Goal: Transaction & Acquisition: Subscribe to service/newsletter

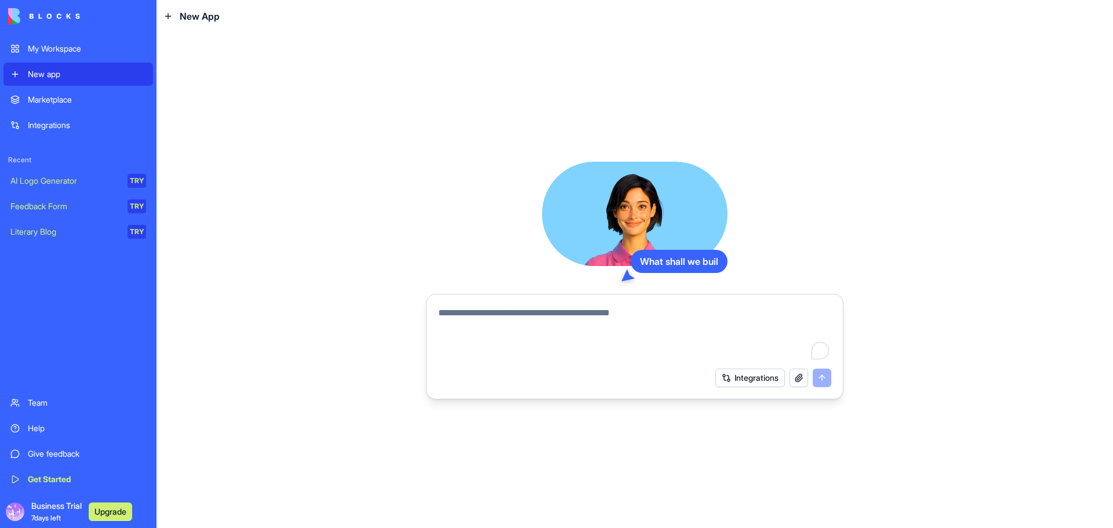
click at [637, 317] on textarea "To enrich screen reader interactions, please activate Accessibility in Grammarl…" at bounding box center [634, 334] width 393 height 56
type textarea "*"
type textarea "**********"
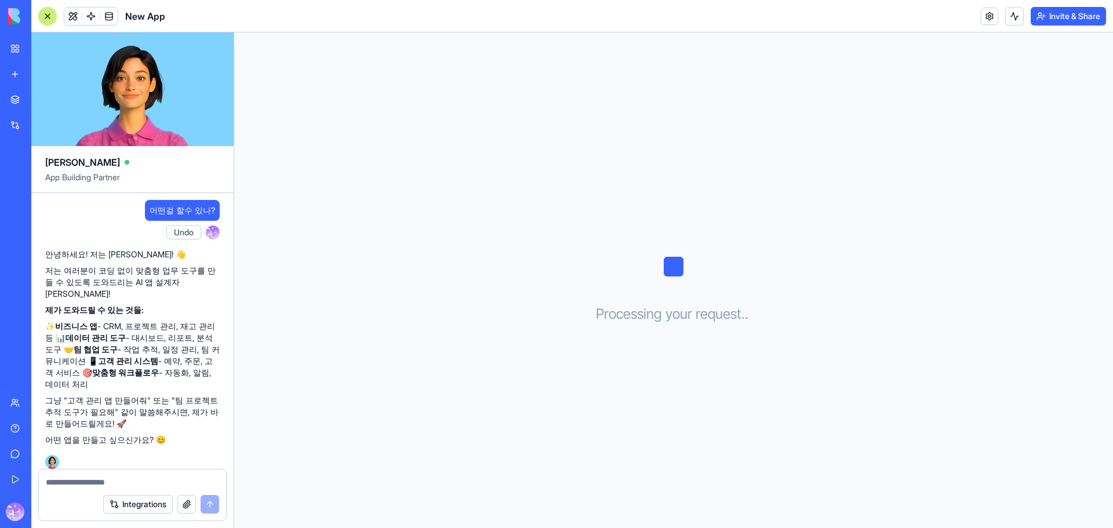
click at [133, 479] on textarea at bounding box center [132, 483] width 173 height 12
click at [77, 485] on textarea at bounding box center [132, 483] width 173 height 12
paste textarea "**********"
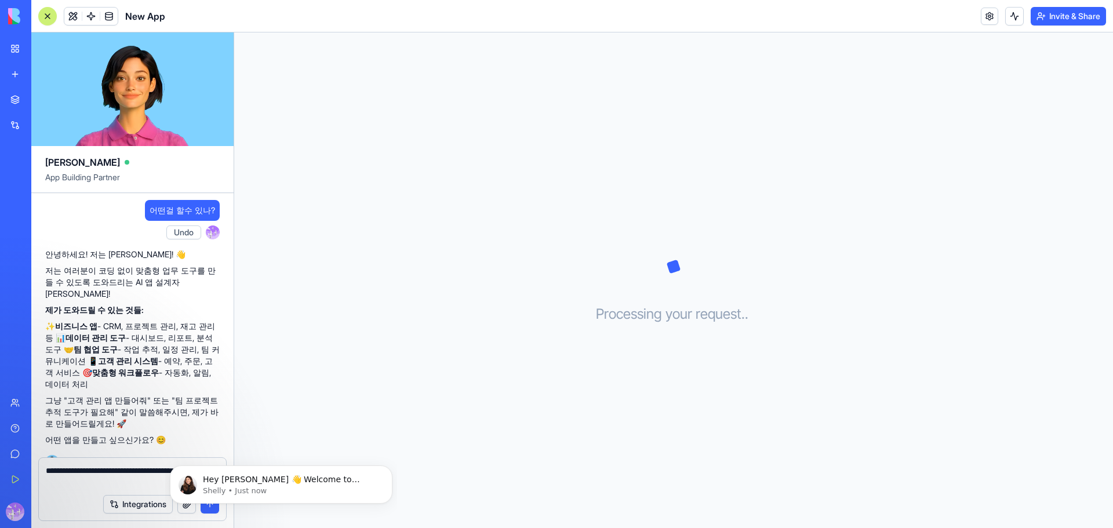
type textarea "**********"
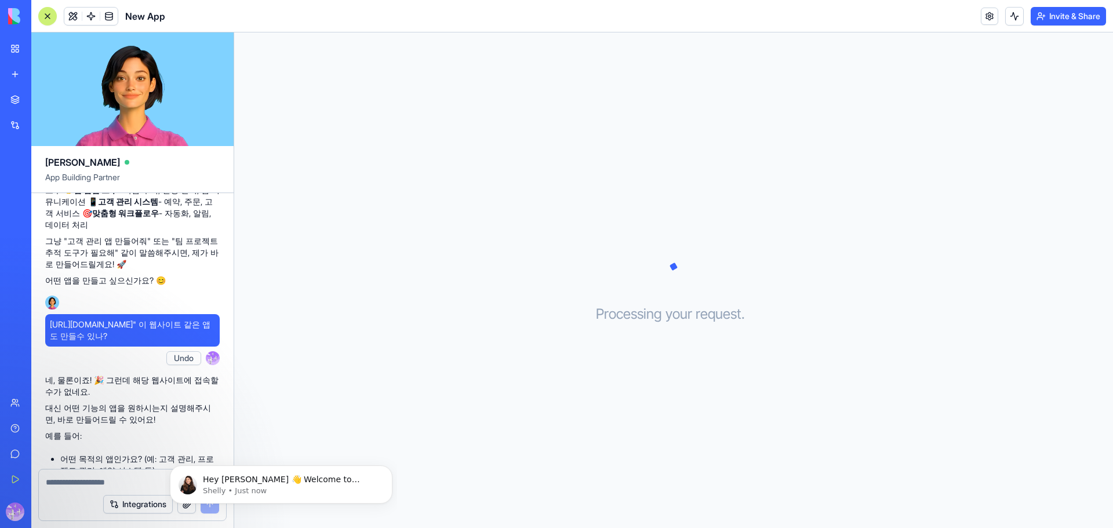
scroll to position [134, 0]
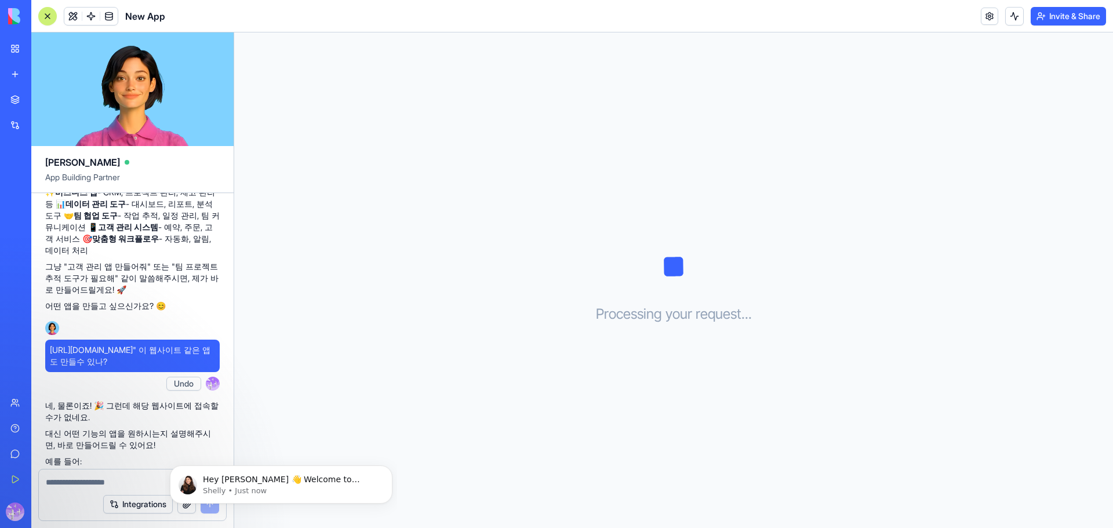
click at [43, 104] on div "Marketplace" at bounding box center [35, 100] width 15 height 12
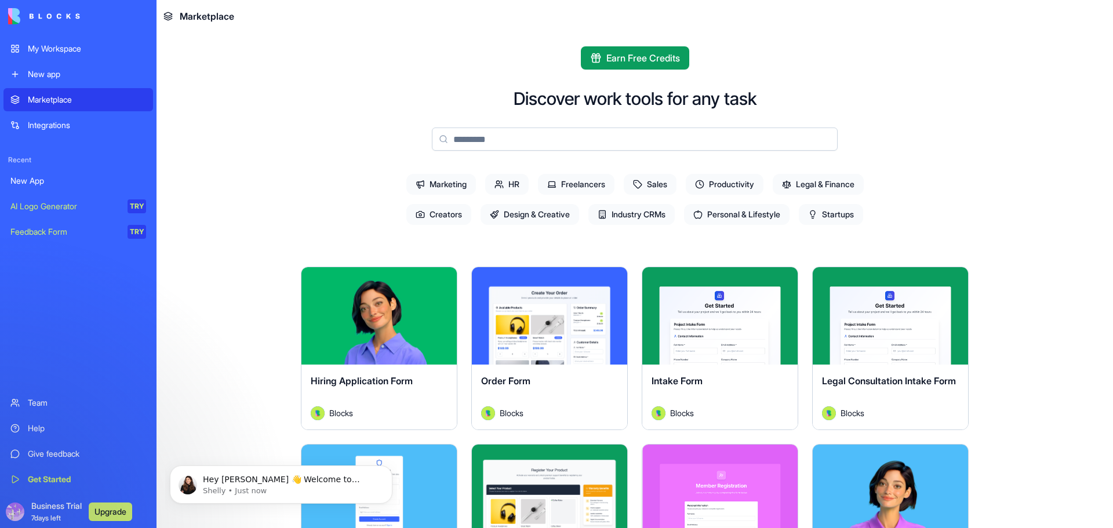
click at [103, 508] on button "Upgrade" at bounding box center [110, 512] width 43 height 19
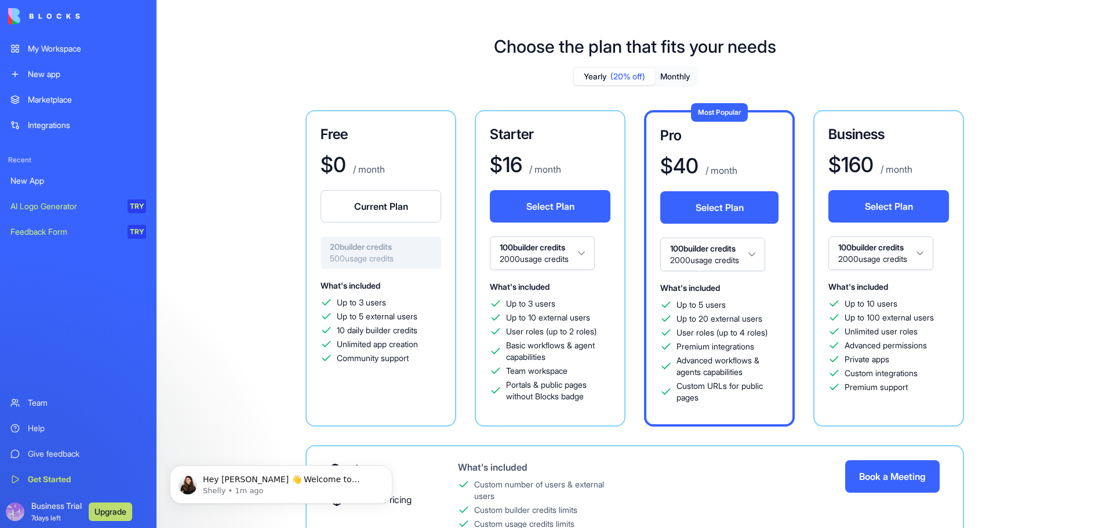
drag, startPoint x: 880, startPoint y: 449, endPoint x: 65, endPoint y: 104, distance: 885.1
click at [65, 104] on div "Marketplace" at bounding box center [87, 100] width 118 height 12
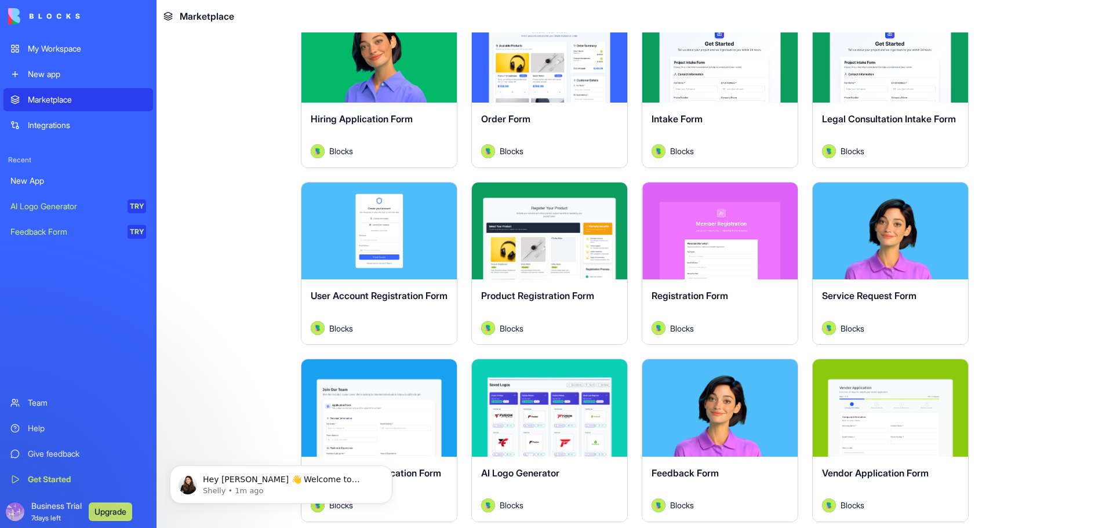
scroll to position [126, 0]
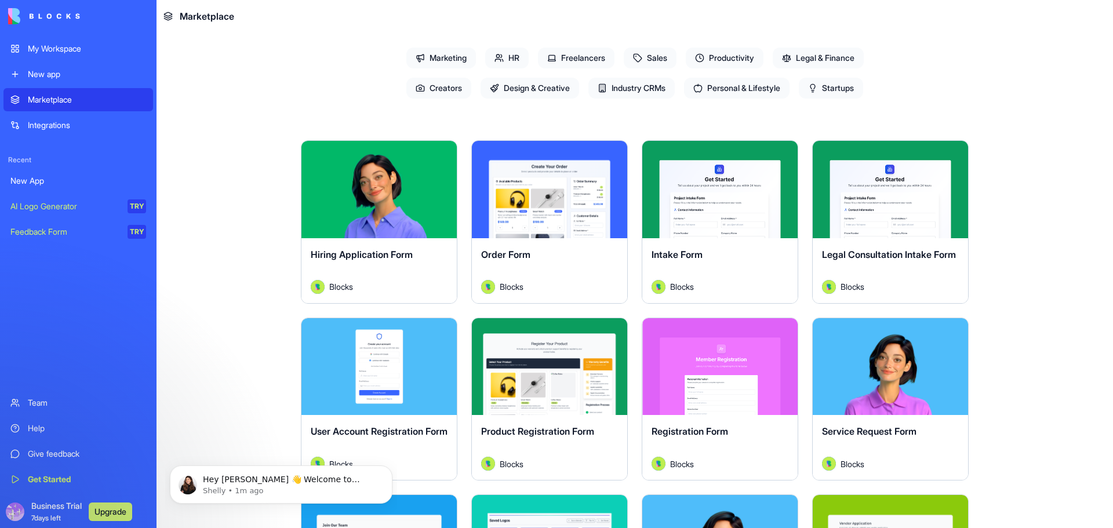
click at [711, 188] on button "Explore" at bounding box center [720, 189] width 87 height 23
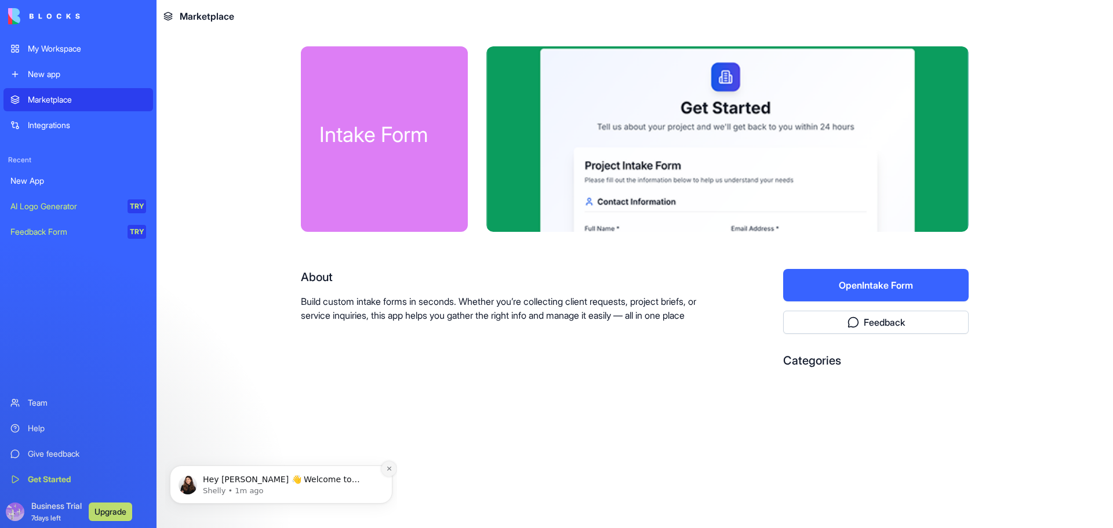
click at [390, 467] on icon "Dismiss notification" at bounding box center [389, 469] width 6 height 6
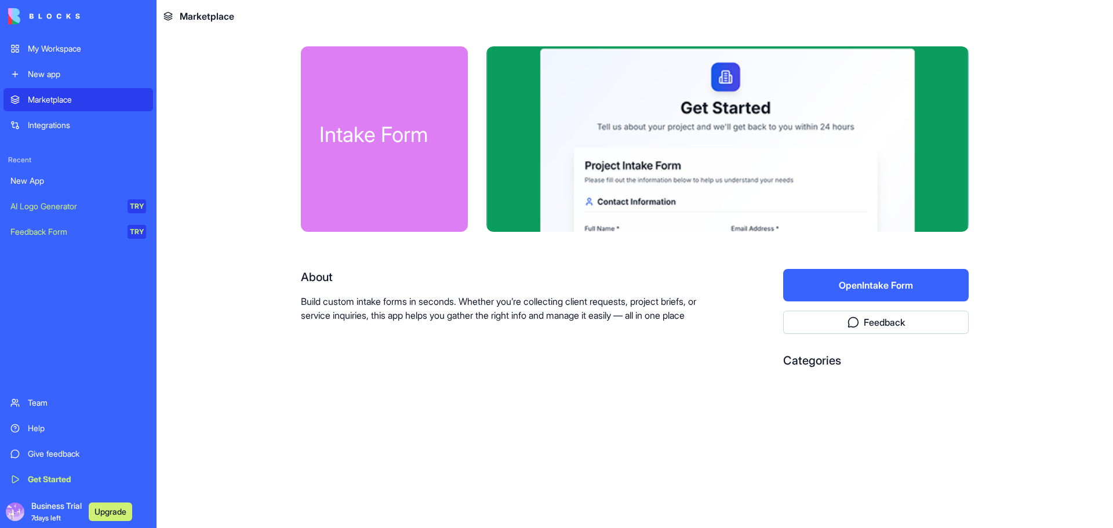
click at [856, 286] on button "Open Intake Form" at bounding box center [876, 285] width 186 height 32
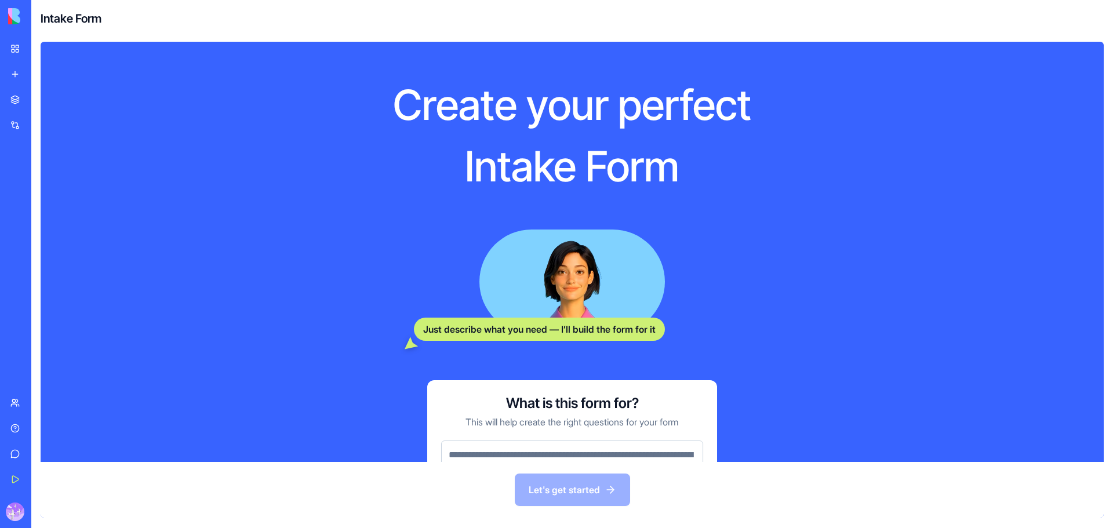
scroll to position [86, 0]
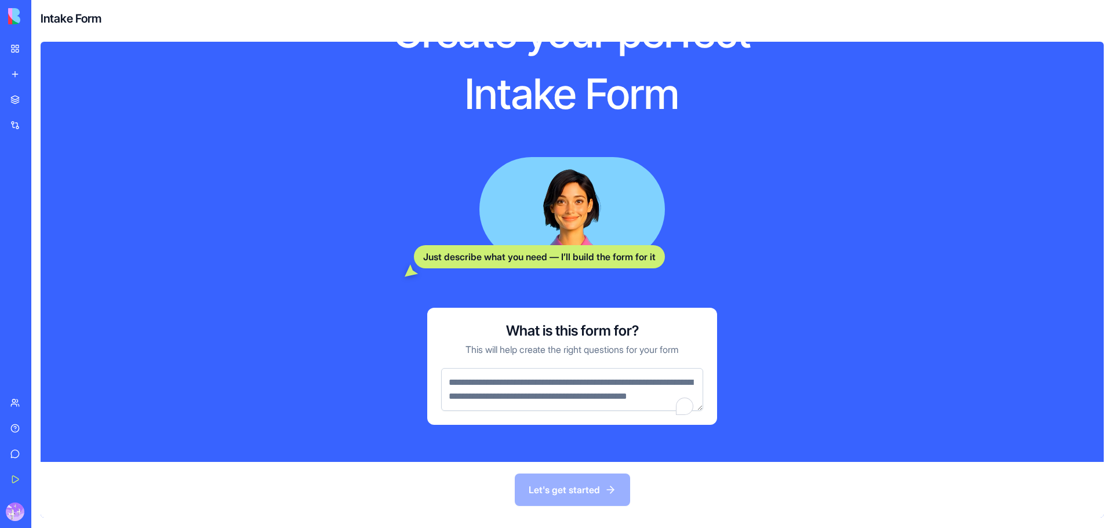
click at [639, 377] on textarea "To enrich screen reader interactions, please activate Accessibility in Grammarl…" at bounding box center [572, 389] width 262 height 43
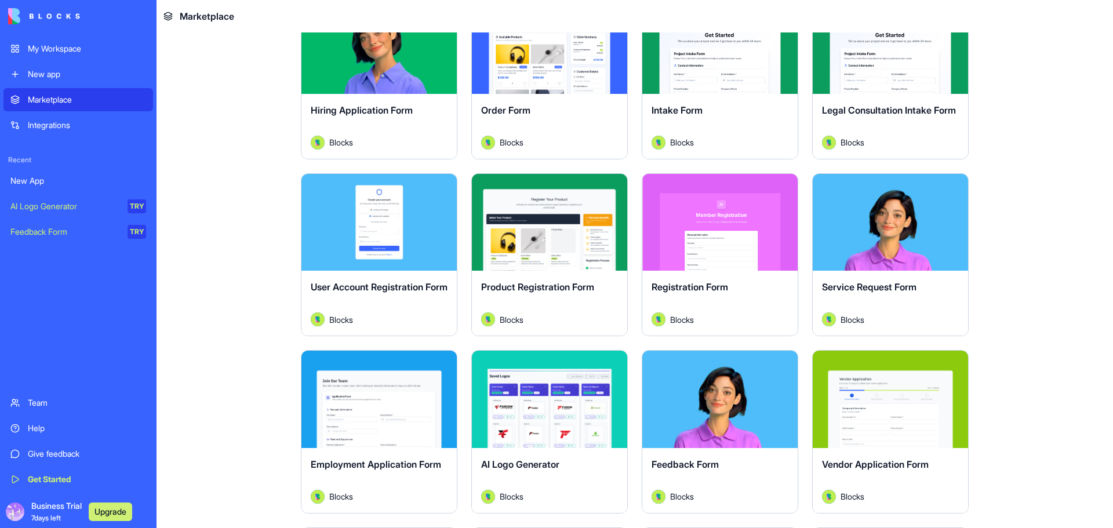
scroll to position [406, 0]
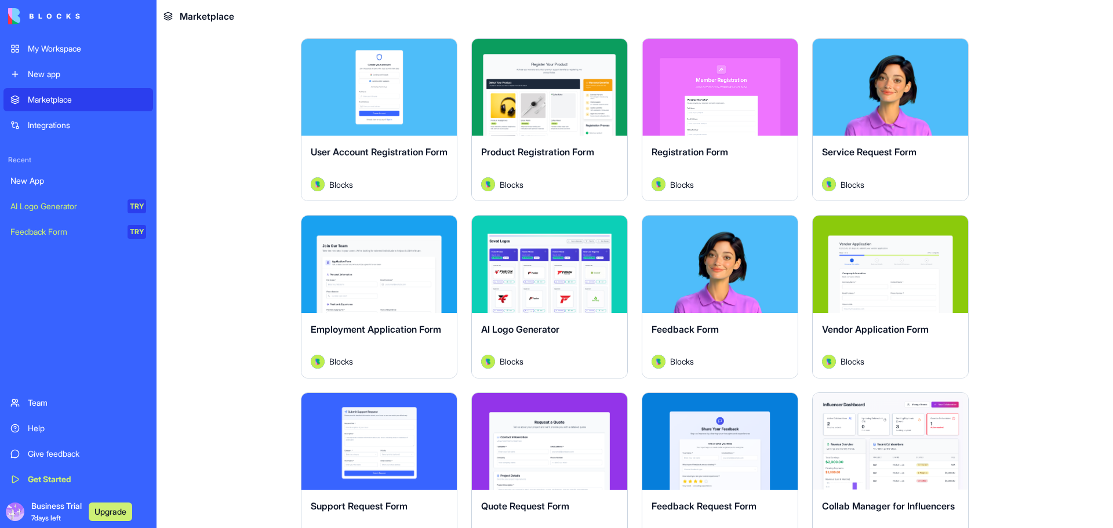
click at [424, 286] on div "Explore" at bounding box center [378, 264] width 155 height 97
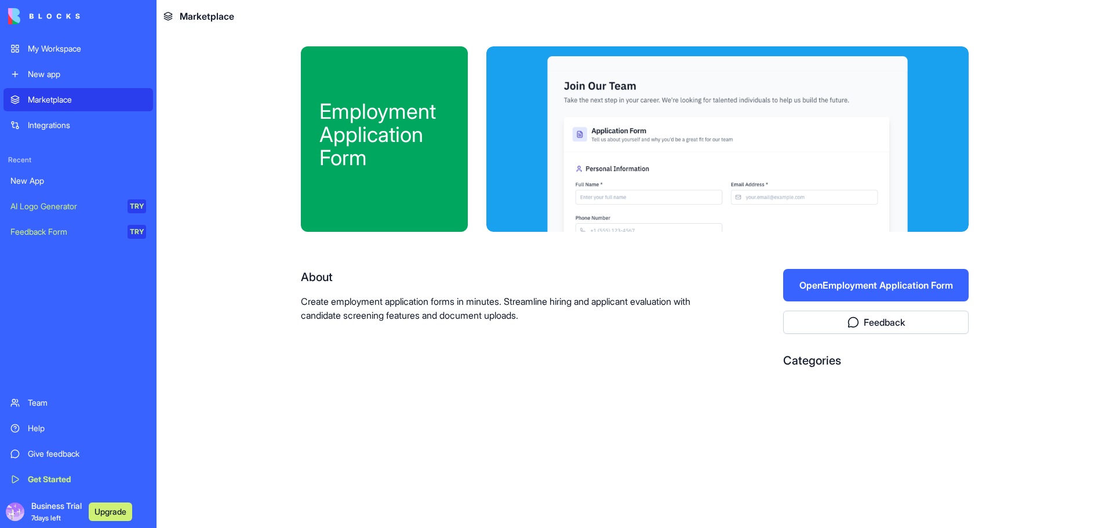
click at [862, 287] on button "Open Employment Application Form" at bounding box center [876, 285] width 186 height 32
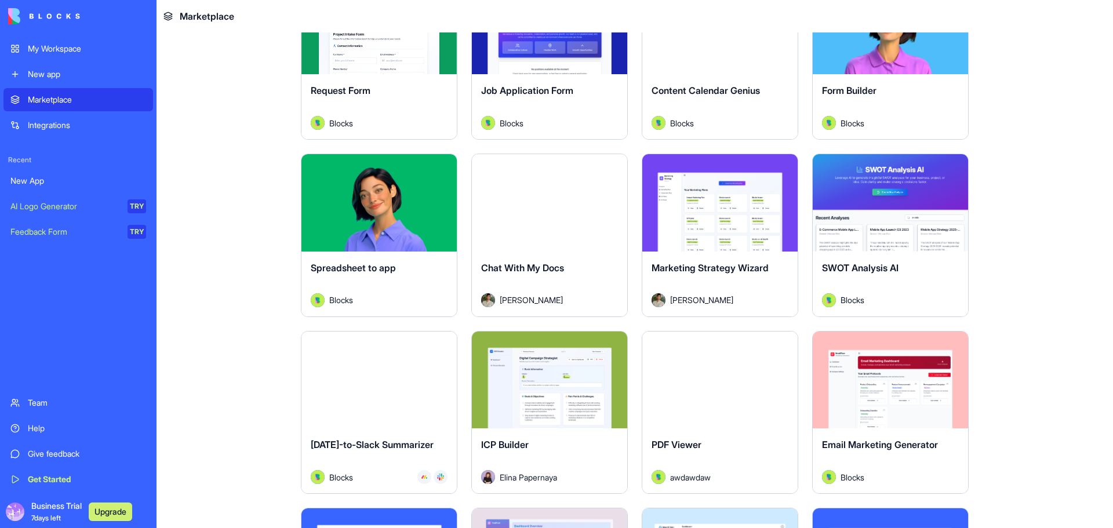
scroll to position [1623, 0]
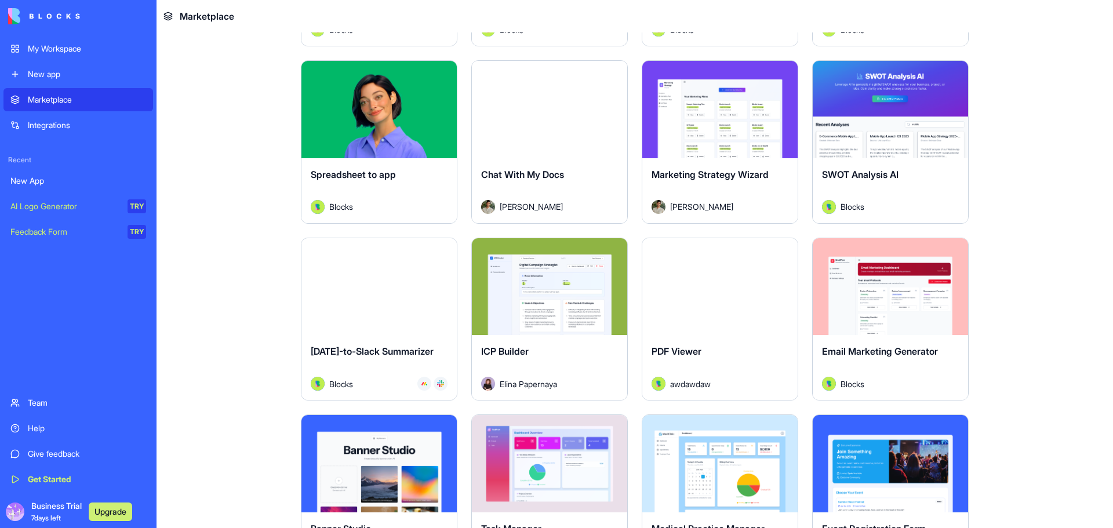
click at [377, 137] on div "Explore" at bounding box center [378, 109] width 155 height 97
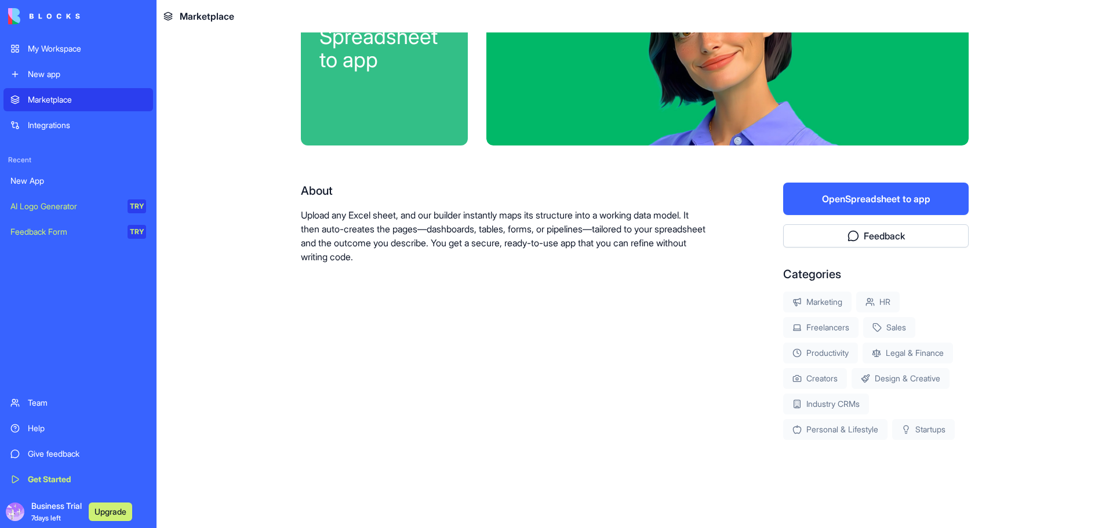
scroll to position [86, 0]
click at [887, 203] on button "Open Spreadsheet to app" at bounding box center [876, 199] width 186 height 32
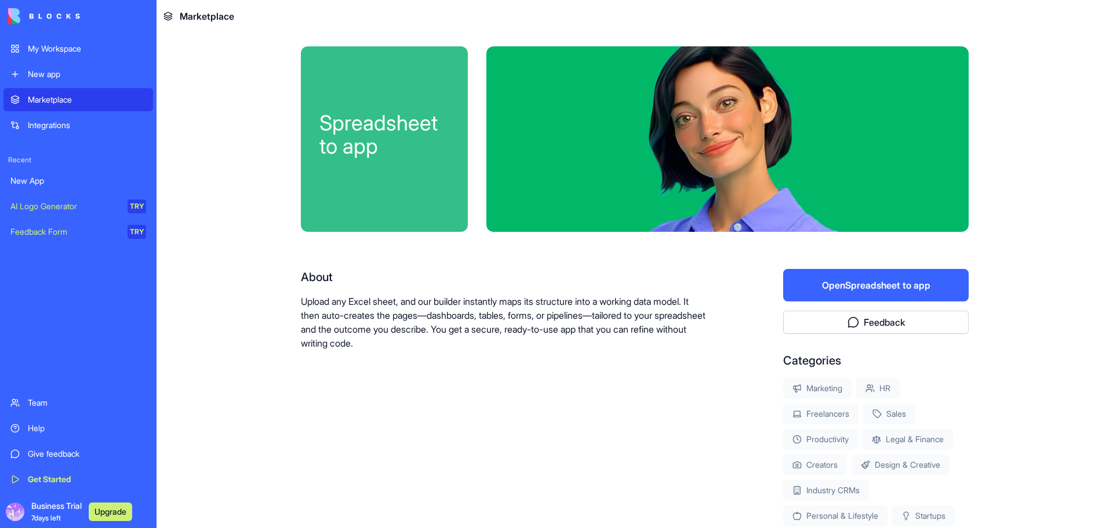
drag, startPoint x: 923, startPoint y: 250, endPoint x: 873, endPoint y: 287, distance: 62.2
click at [873, 287] on button "Open Spreadsheet to app" at bounding box center [876, 285] width 186 height 32
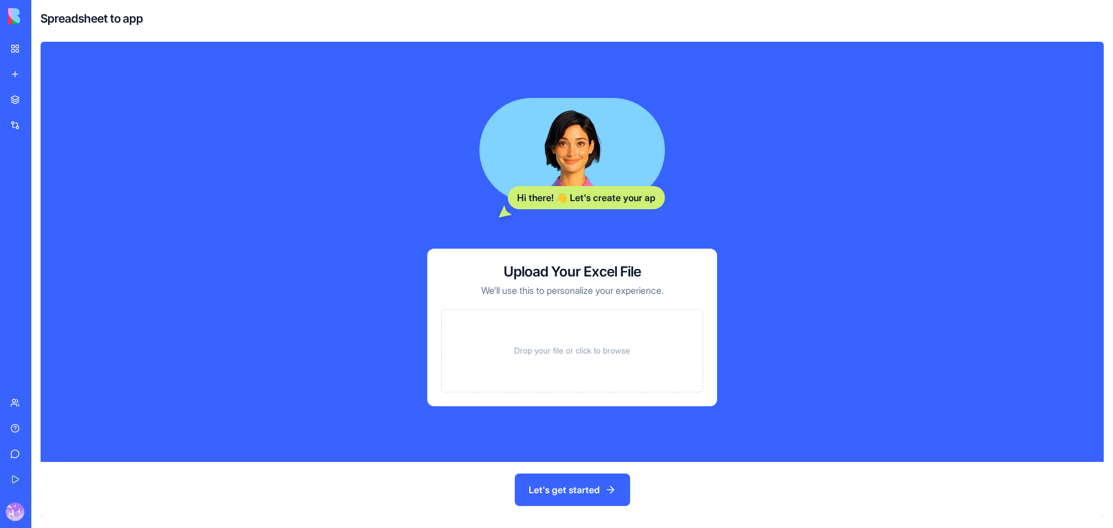
click at [526, 327] on div "Drop your file or click to browse" at bounding box center [572, 350] width 262 height 83
drag, startPoint x: 591, startPoint y: 491, endPoint x: 677, endPoint y: 395, distance: 128.5
click at [676, 397] on div "Hi there! 👋 Let's create your app Upload Your Excel File We'll use this to pers…" at bounding box center [572, 280] width 1063 height 476
click at [691, 379] on button at bounding box center [688, 378] width 19 height 19
click at [584, 493] on button "Let's get started" at bounding box center [572, 490] width 115 height 32
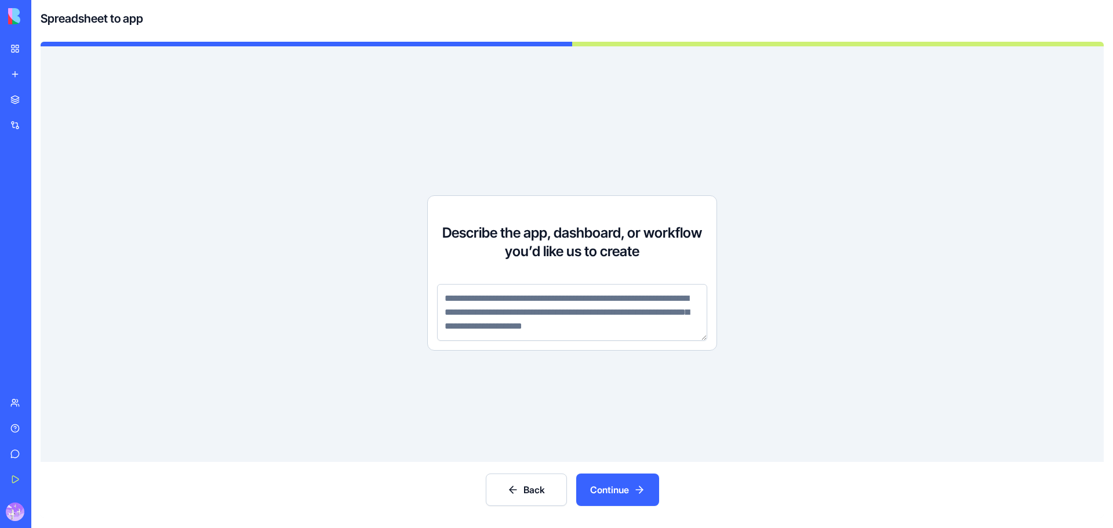
click at [507, 307] on textarea at bounding box center [572, 312] width 270 height 57
click at [525, 312] on textarea "To enrich screen reader interactions, please activate Accessibility in Grammarl…" at bounding box center [572, 312] width 270 height 57
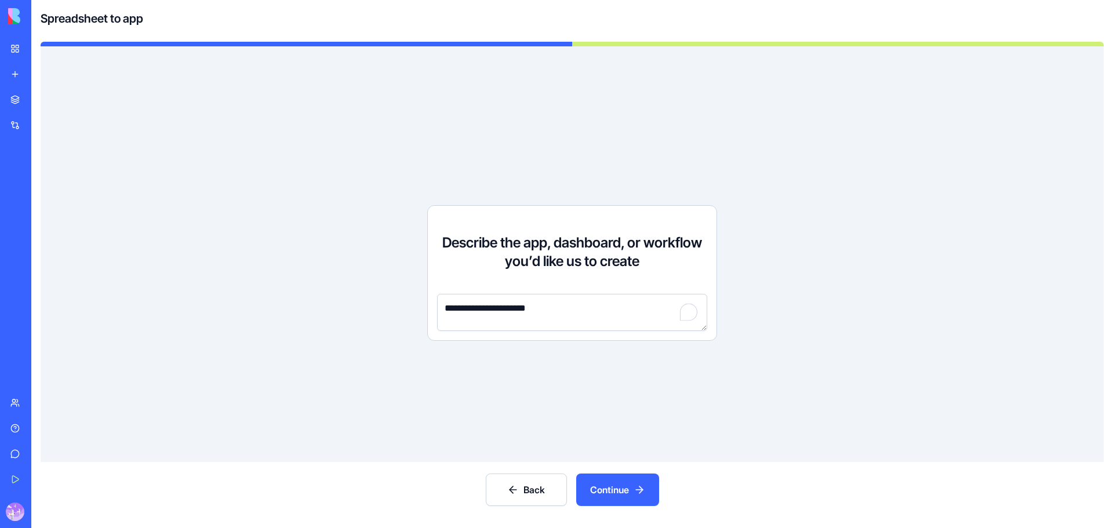
click at [456, 307] on textarea "**********" at bounding box center [572, 312] width 270 height 37
click at [460, 308] on textarea "**********" at bounding box center [572, 312] width 270 height 37
click at [482, 308] on textarea "**********" at bounding box center [572, 312] width 270 height 37
type textarea "**********"
click at [622, 495] on button "Continue" at bounding box center [617, 490] width 83 height 32
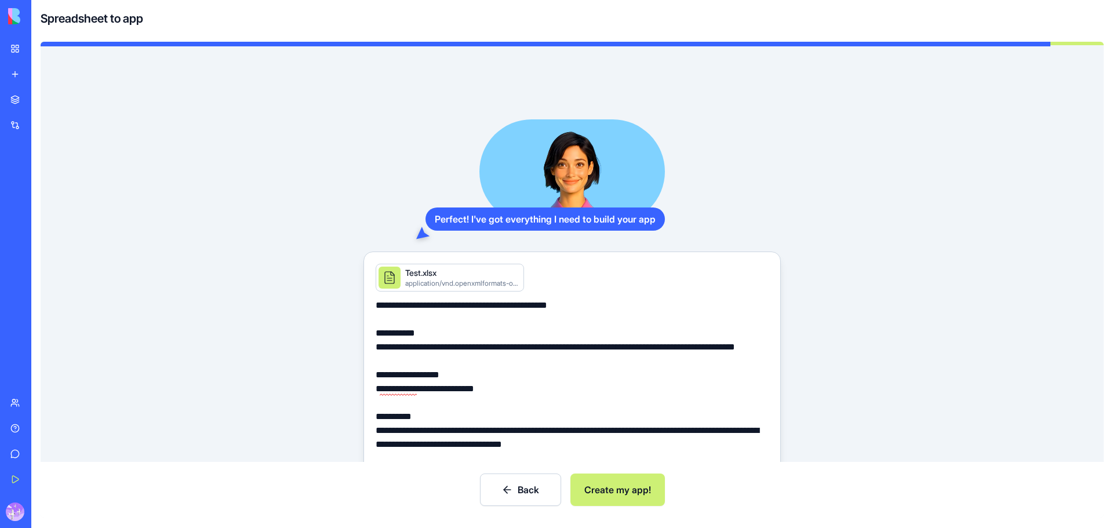
click at [620, 493] on button "Create my app!" at bounding box center [617, 490] width 95 height 32
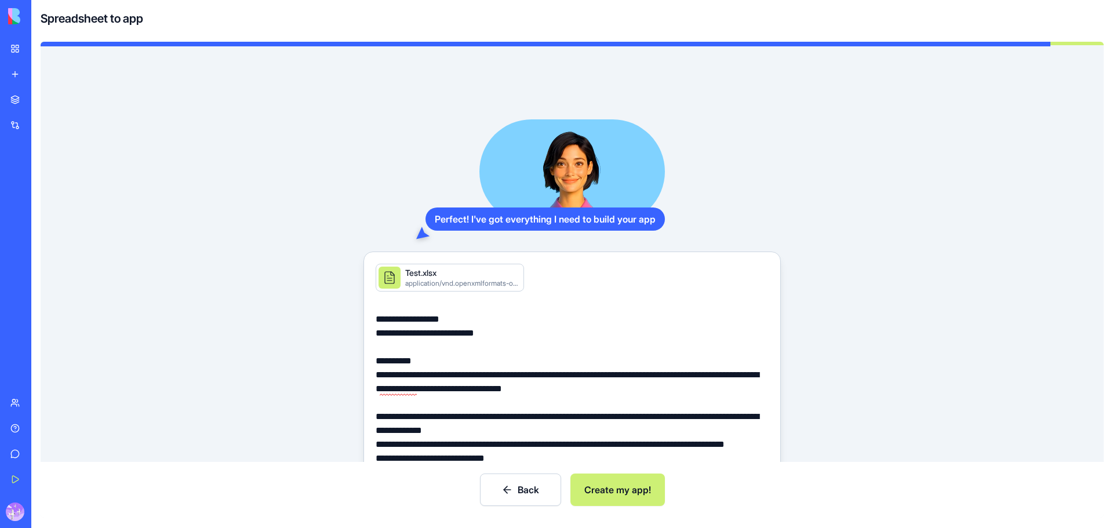
scroll to position [61, 0]
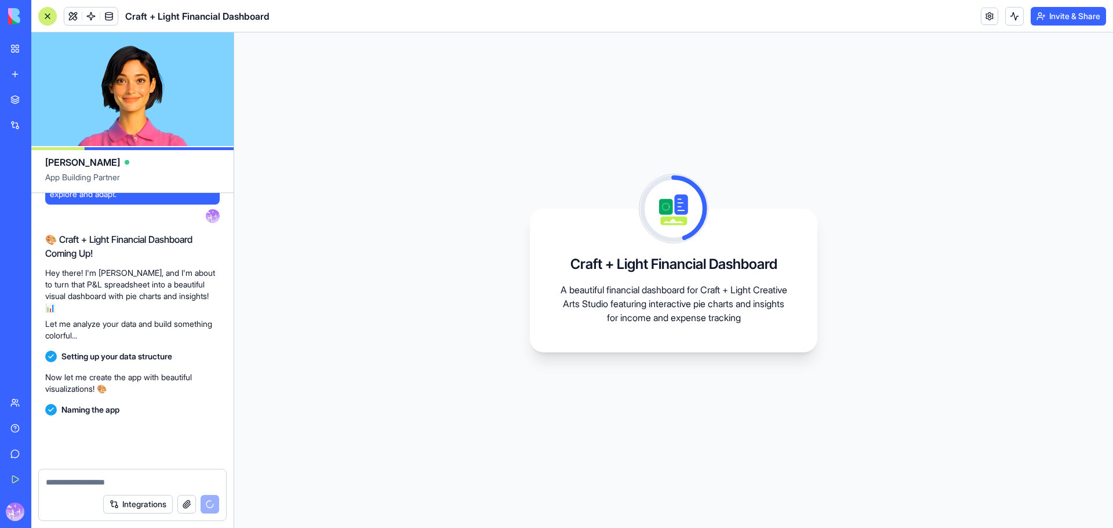
scroll to position [306, 0]
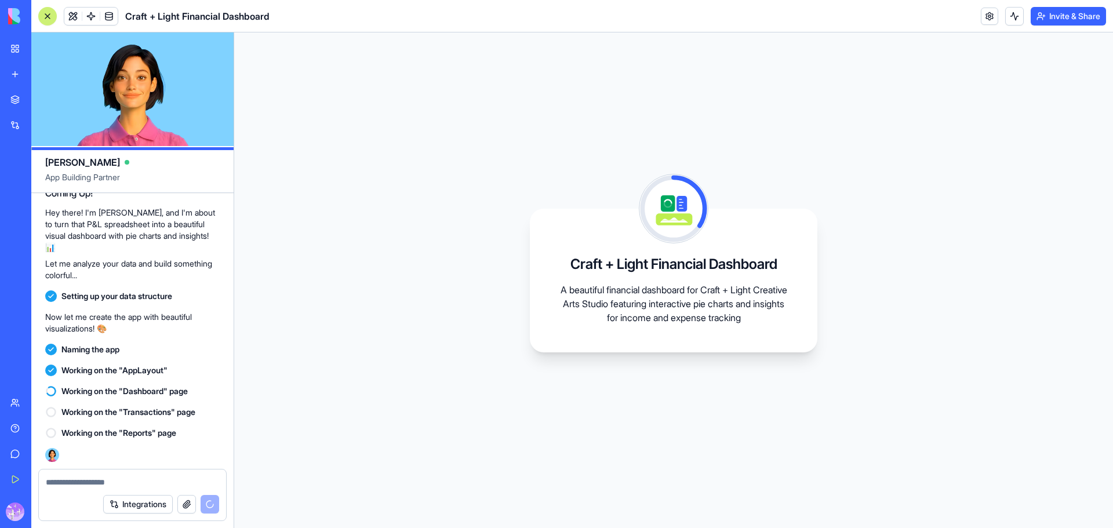
drag, startPoint x: 690, startPoint y: 245, endPoint x: 650, endPoint y: 284, distance: 55.8
click at [688, 249] on div "Craft + Light Financial Dashboard A beautiful financial dashboard for Craft + L…" at bounding box center [674, 281] width 288 height 144
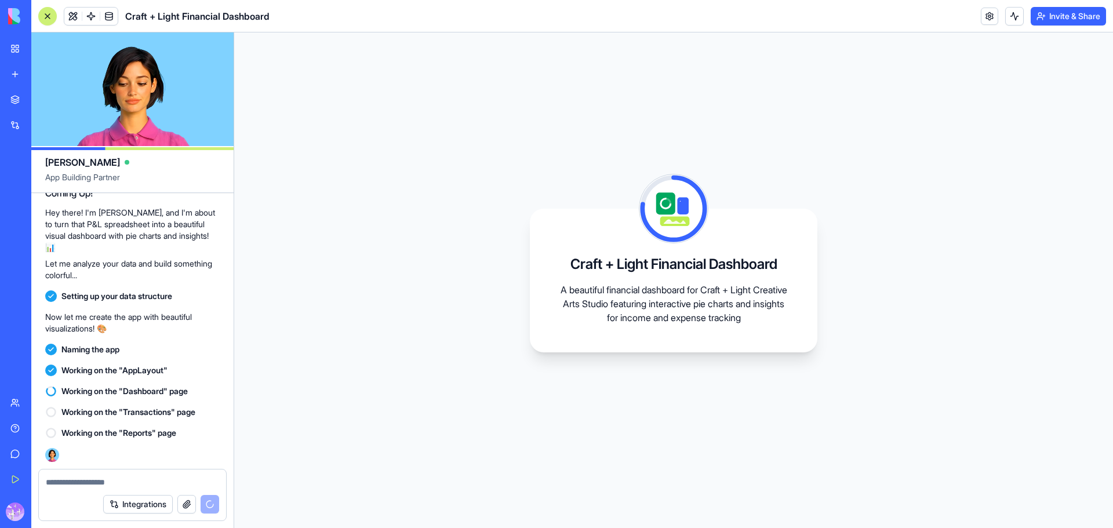
click at [862, 249] on div "Craft + Light Financial Dashboard A beautiful financial dashboard for Craft + L…" at bounding box center [673, 280] width 879 height 496
click at [772, 274] on div "Craft + Light Financial Dashboard A beautiful financial dashboard for Craft + L…" at bounding box center [674, 281] width 288 height 144
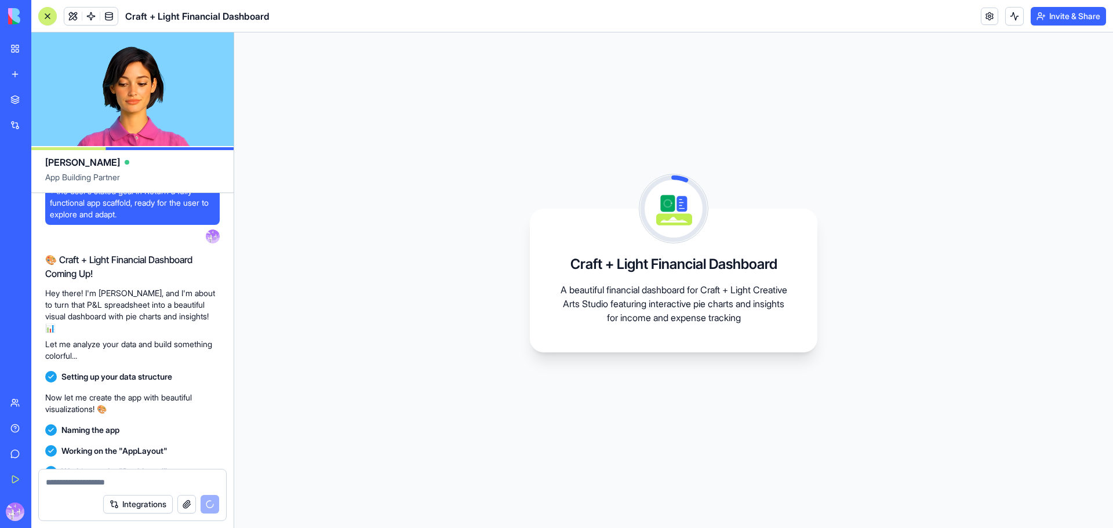
scroll to position [35, 0]
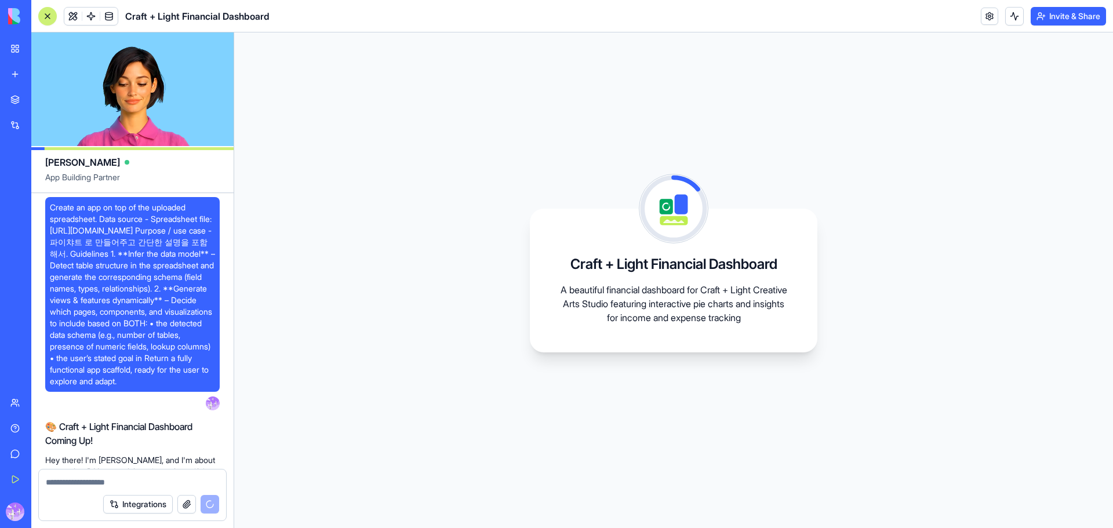
drag, startPoint x: 157, startPoint y: 274, endPoint x: 275, endPoint y: 324, distance: 128.1
click at [275, 324] on div "Craft + Light Financial Dashboard A beautiful financial dashboard for Craft + L…" at bounding box center [673, 280] width 879 height 496
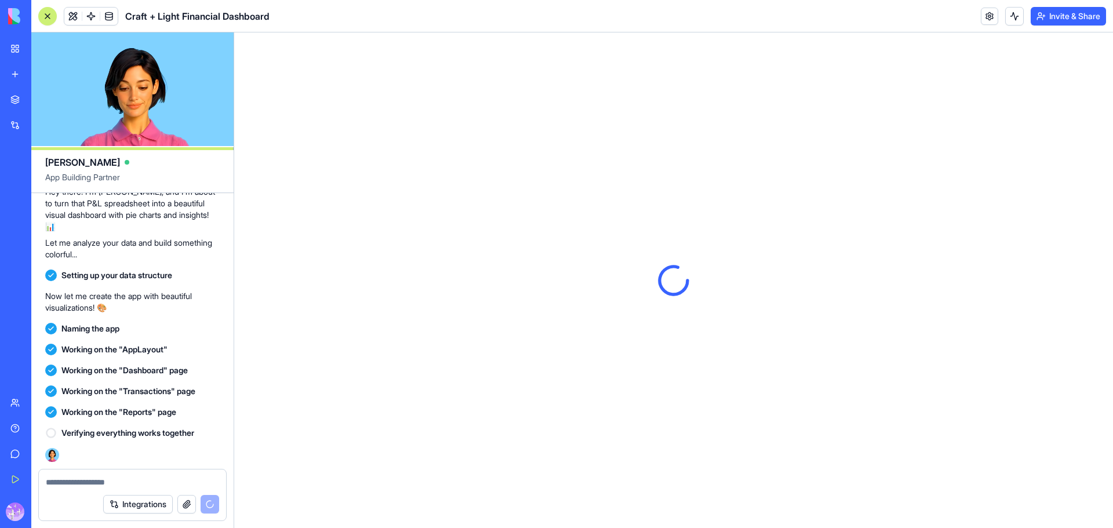
scroll to position [0, 0]
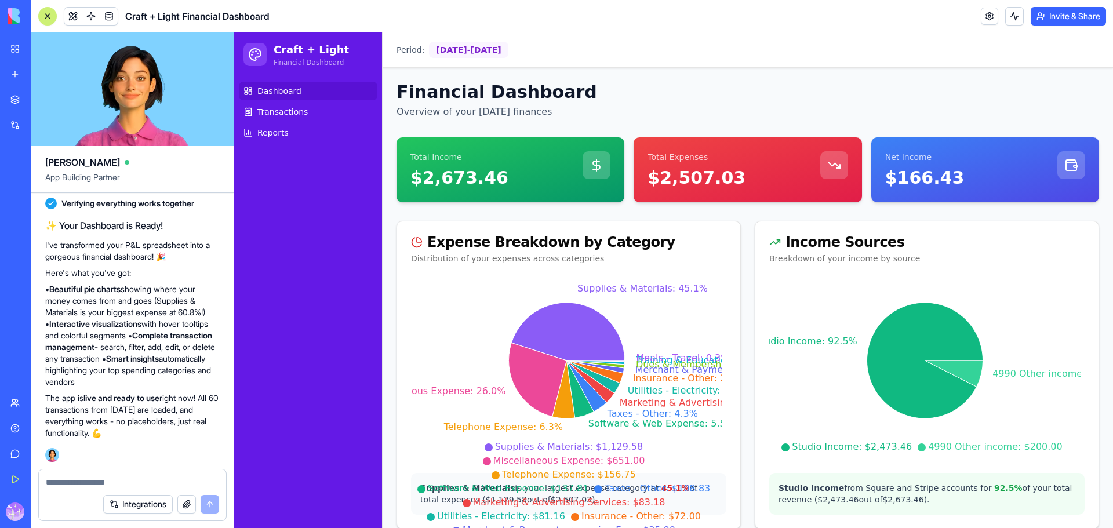
click at [682, 393] on tspan "Utilities - Electricity: 3.2%" at bounding box center [687, 390] width 119 height 11
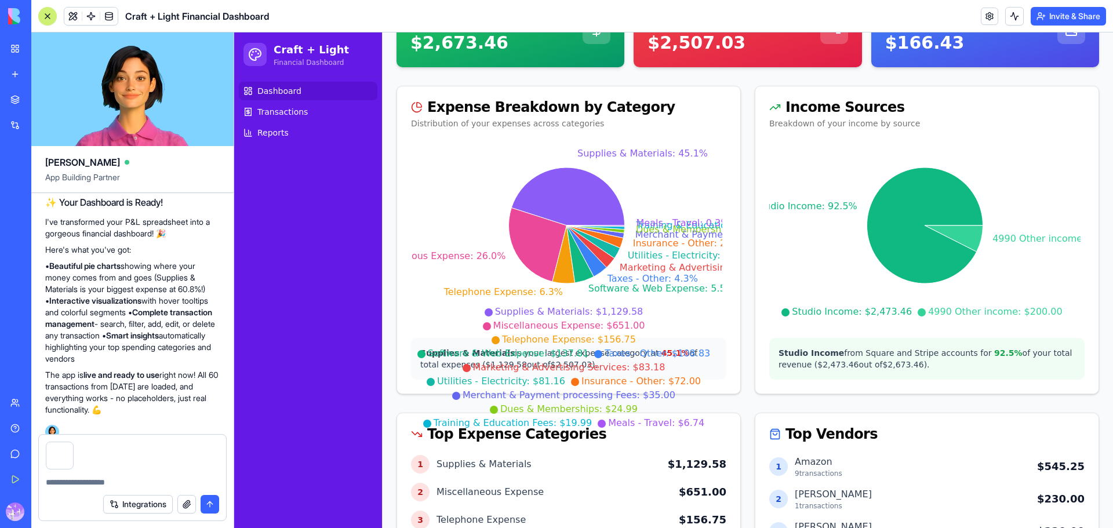
click at [111, 478] on textarea at bounding box center [132, 483] width 173 height 12
type textarea "**********"
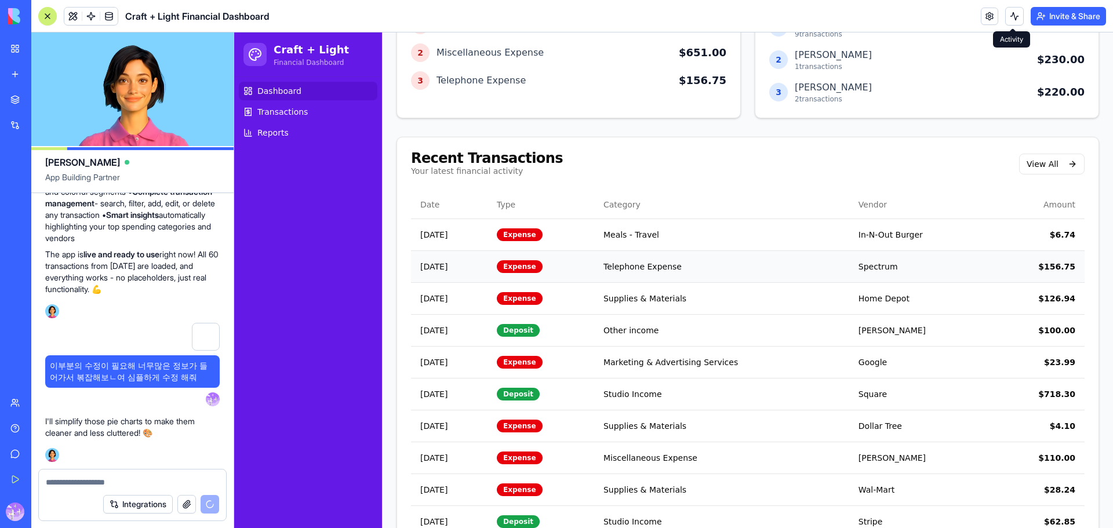
scroll to position [612, 0]
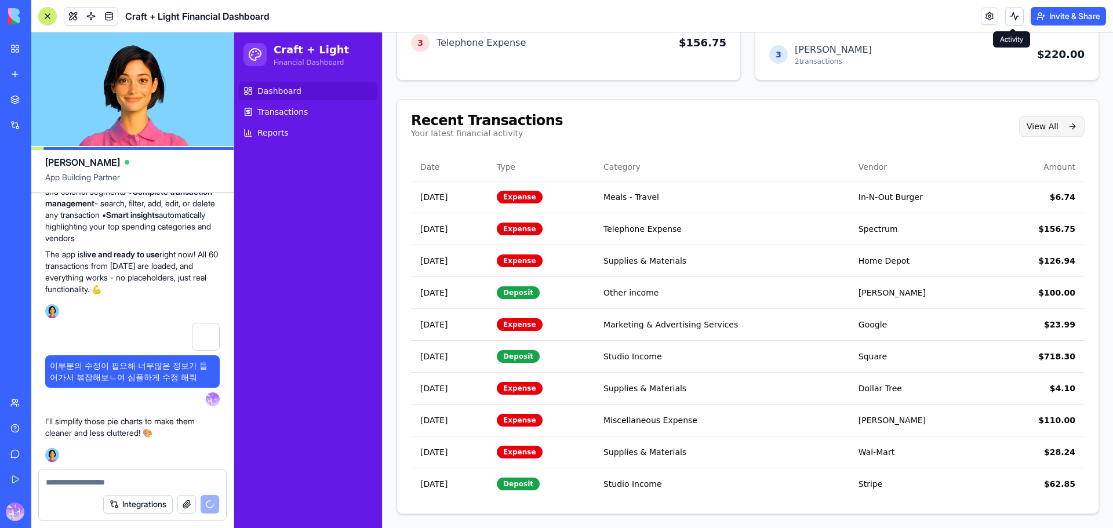
click at [1068, 129] on button "View All" at bounding box center [1052, 126] width 66 height 21
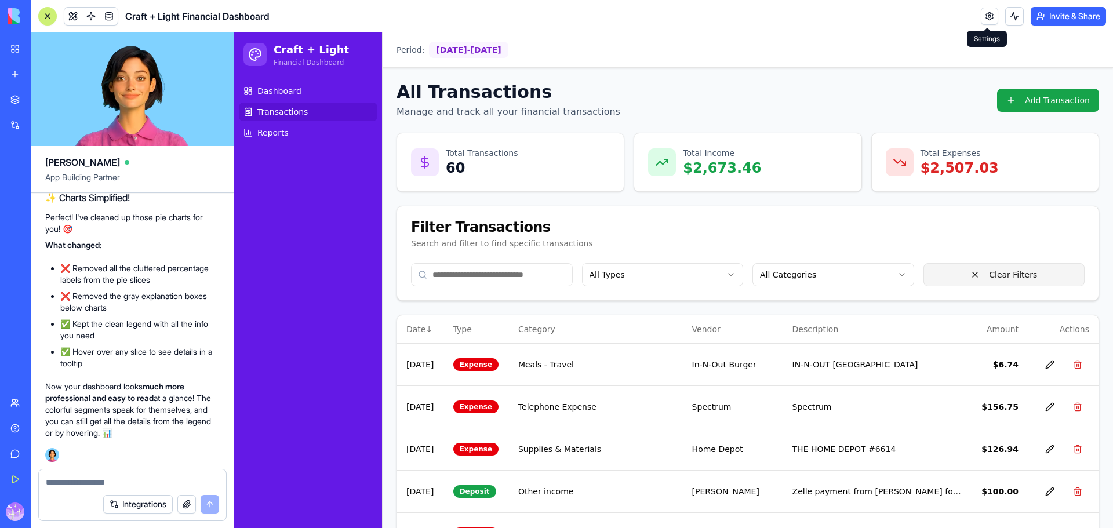
click at [995, 284] on button "Clear Filters" at bounding box center [1005, 274] width 162 height 23
drag, startPoint x: 960, startPoint y: 274, endPoint x: 972, endPoint y: 273, distance: 12.8
click at [962, 274] on button "Clear Filters" at bounding box center [1005, 274] width 162 height 23
click at [972, 273] on button "Clear Filters" at bounding box center [1005, 274] width 162 height 23
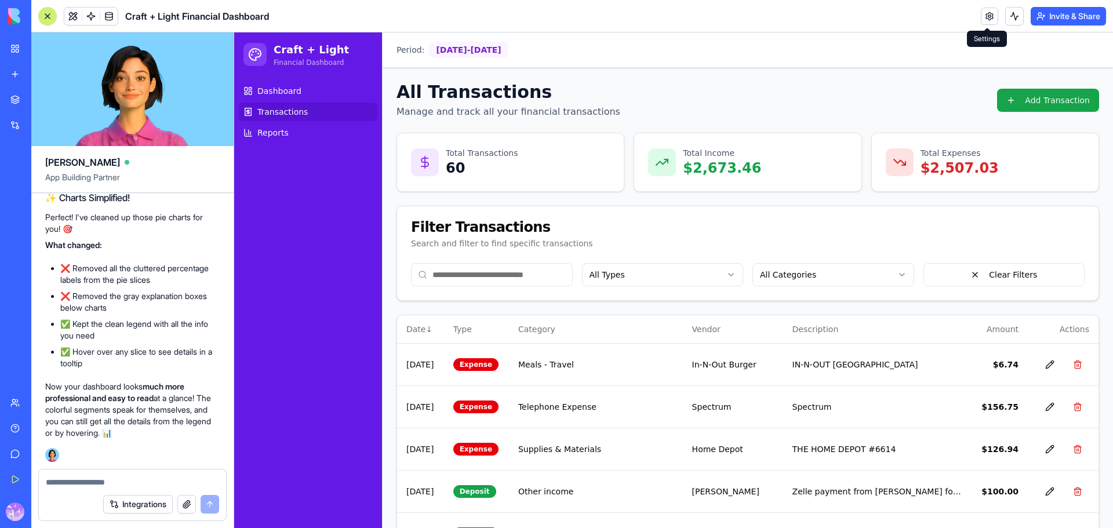
drag, startPoint x: 671, startPoint y: 151, endPoint x: 692, endPoint y: 157, distance: 21.8
click at [673, 153] on div "Total Income $2,673.46" at bounding box center [747, 162] width 199 height 30
click at [977, 176] on p "$2,507.03" at bounding box center [960, 168] width 78 height 19
click at [1033, 102] on button "Add Transaction" at bounding box center [1048, 100] width 102 height 23
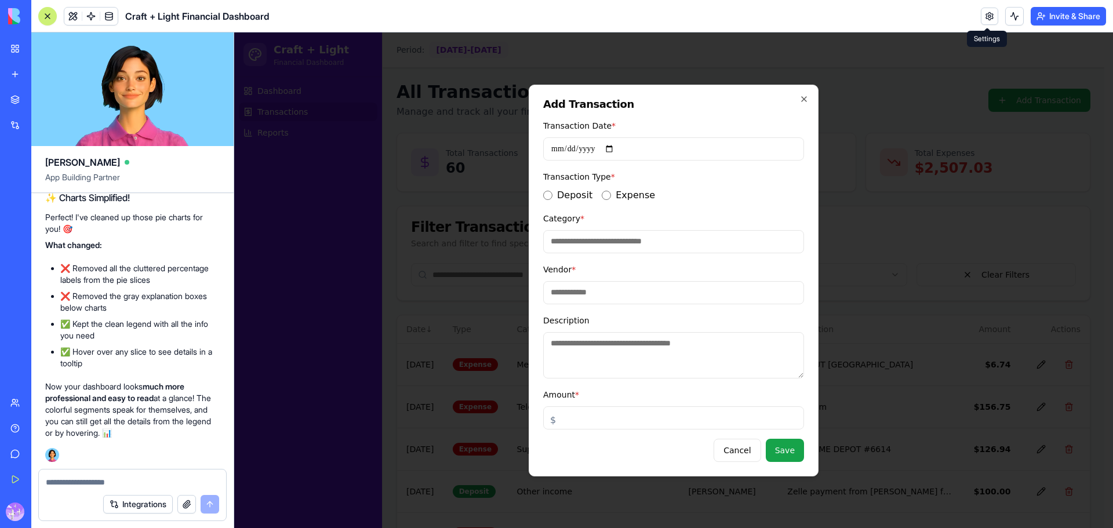
click at [806, 93] on div "**********" at bounding box center [674, 281] width 290 height 392
click at [806, 97] on icon "button" at bounding box center [804, 99] width 5 height 5
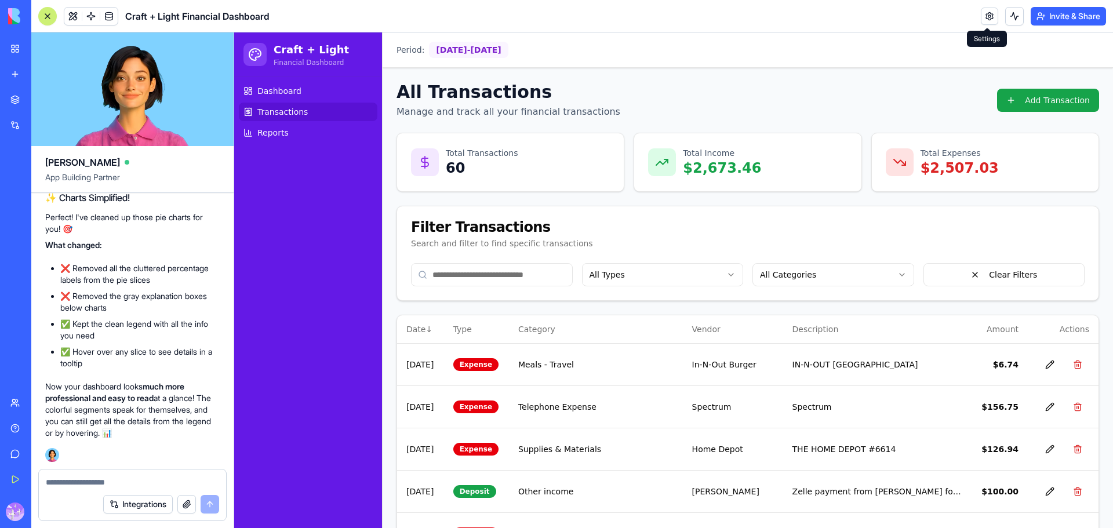
click at [482, 176] on p "60" at bounding box center [482, 168] width 72 height 19
click at [299, 97] on link "Dashboard" at bounding box center [308, 91] width 139 height 19
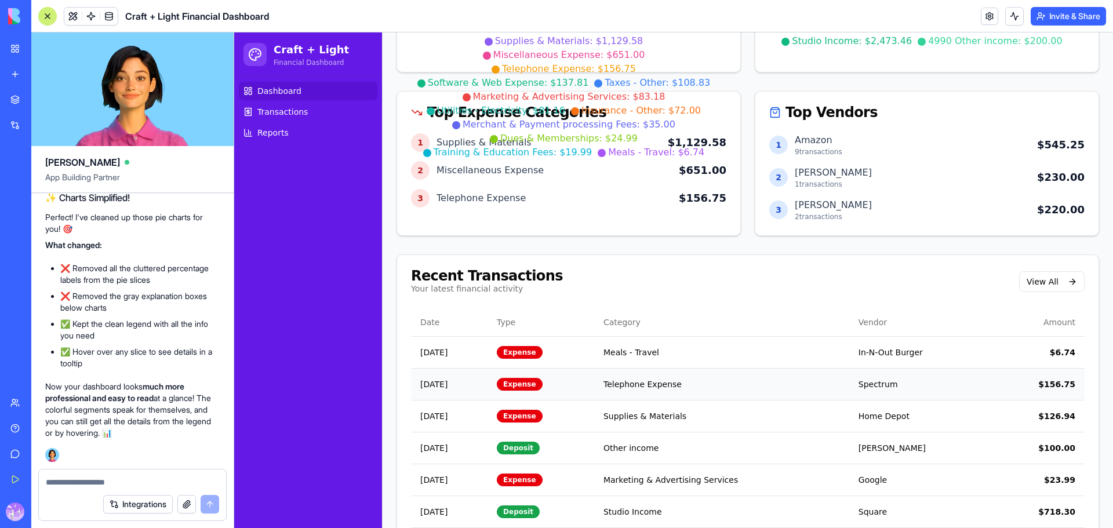
scroll to position [271, 0]
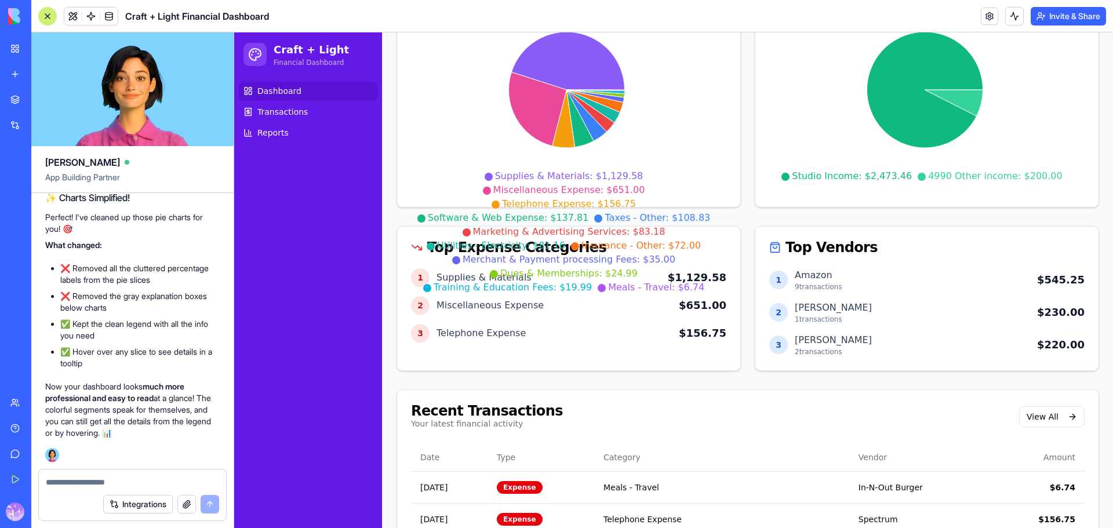
click at [549, 268] on span "Dues & Memberships: $24.99" at bounding box center [568, 273] width 137 height 11
drag, startPoint x: 564, startPoint y: 241, endPoint x: 573, endPoint y: 211, distance: 31.5
click at [566, 281] on li "Training & Education Fees: $19.99" at bounding box center [507, 288] width 169 height 14
click at [581, 148] on div "Supplies & Materials: $1,129.58 Miscellaneous Expense: $651.00 Telephone Expens…" at bounding box center [566, 101] width 311 height 186
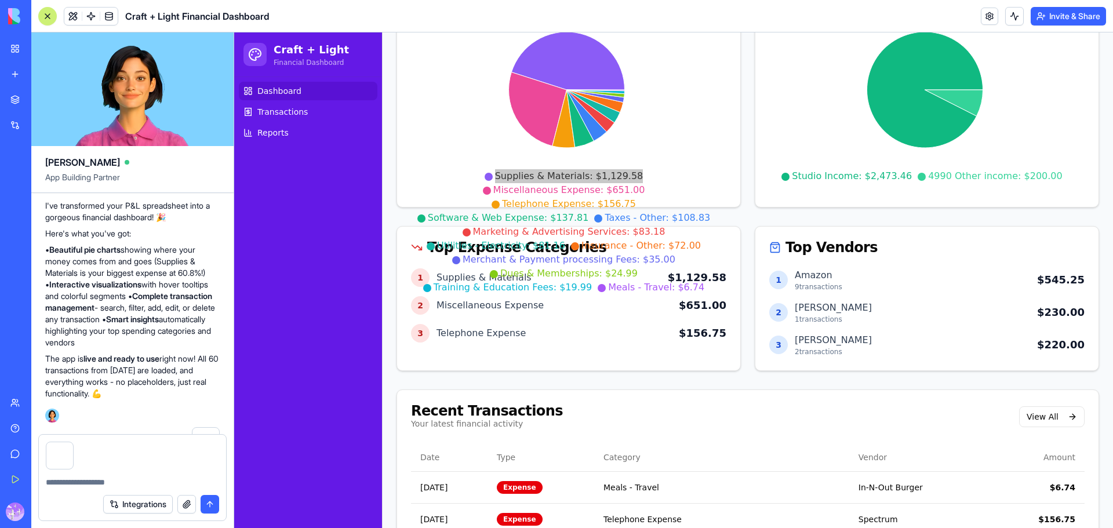
click at [101, 479] on textarea at bounding box center [132, 483] width 173 height 12
type textarea "**********"
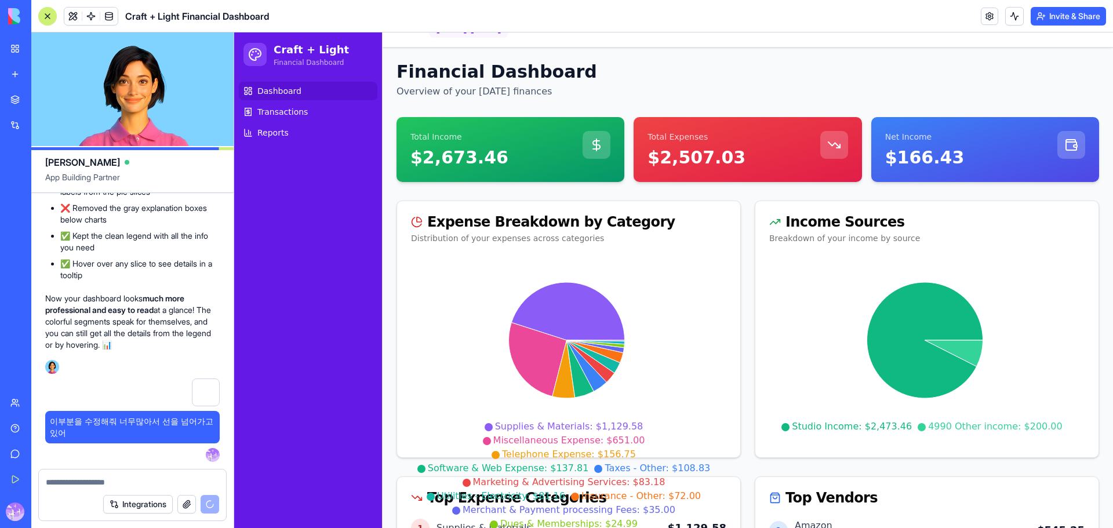
scroll to position [1134, 0]
click at [593, 155] on div at bounding box center [597, 145] width 28 height 28
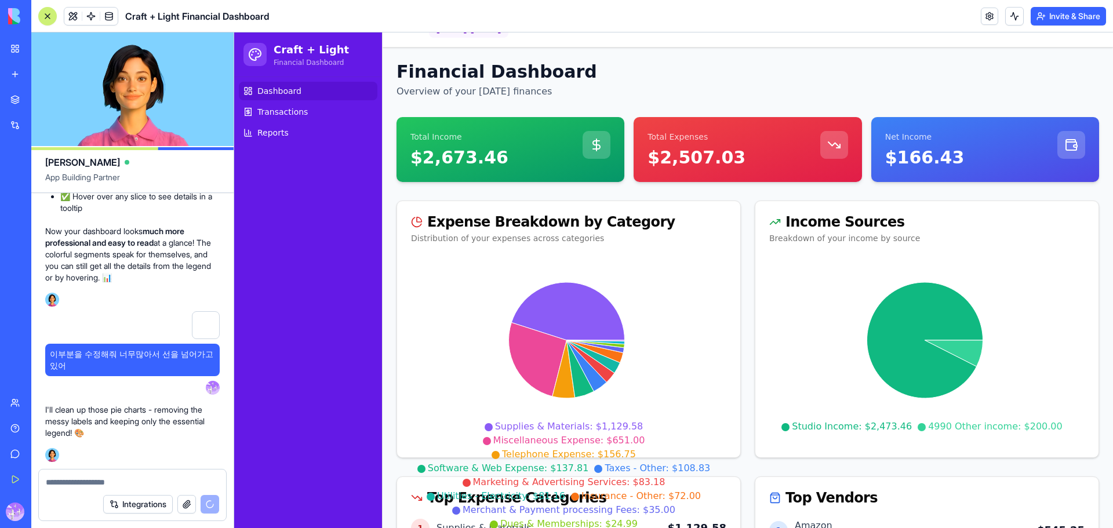
drag, startPoint x: 832, startPoint y: 148, endPoint x: 838, endPoint y: 149, distance: 6.5
click at [837, 148] on polyline at bounding box center [838, 145] width 3 height 3
click at [1066, 150] on icon at bounding box center [1071, 145] width 10 height 9
click at [283, 114] on span "Transactions" at bounding box center [282, 112] width 50 height 12
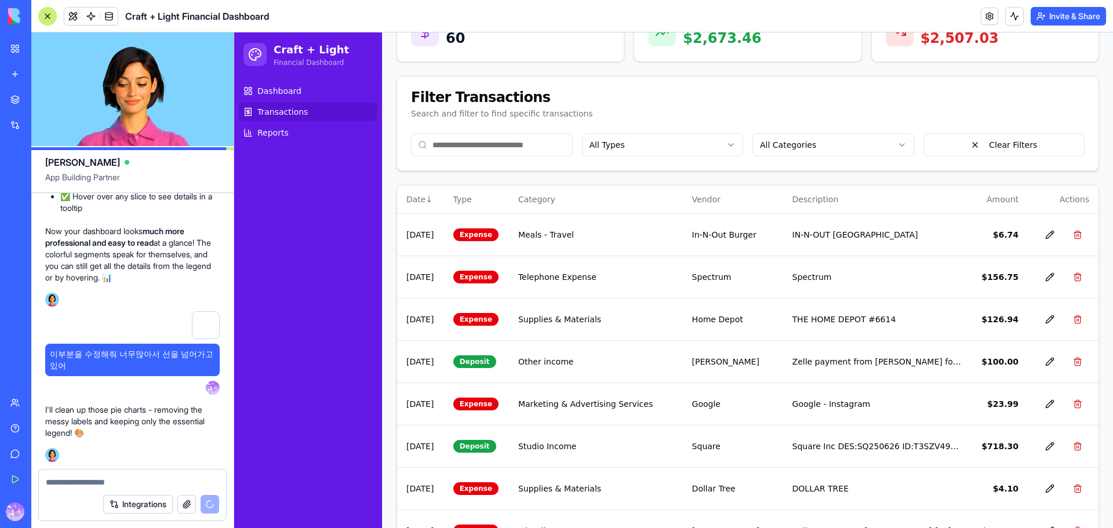
scroll to position [155, 0]
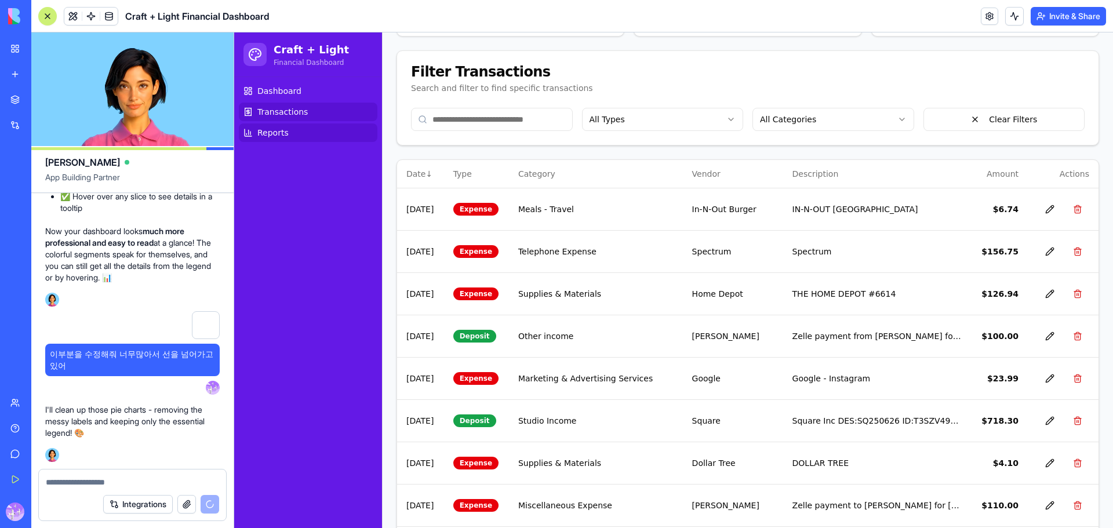
click at [282, 130] on span "Reports" at bounding box center [272, 133] width 31 height 12
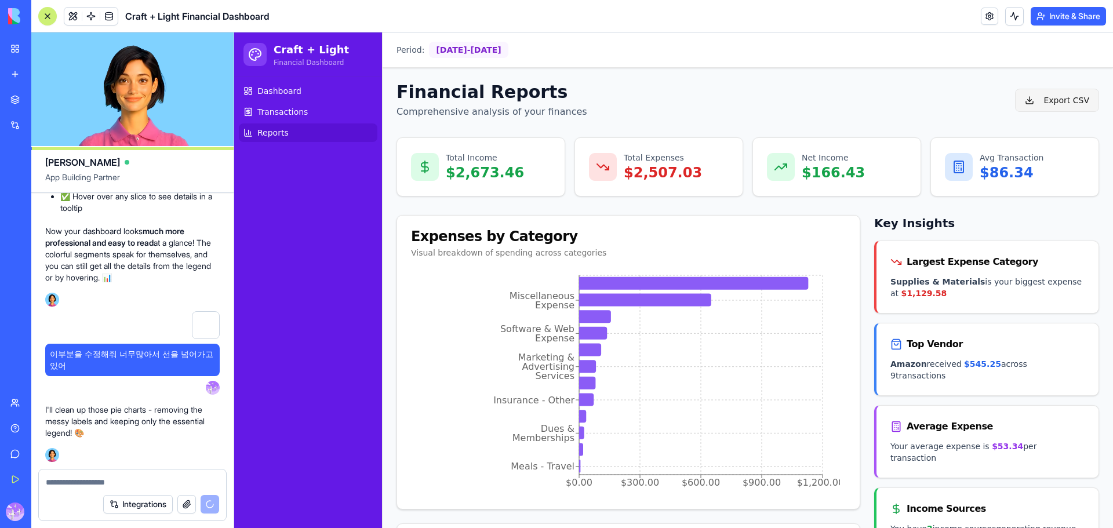
click at [1042, 105] on button "Export CSV" at bounding box center [1057, 100] width 84 height 23
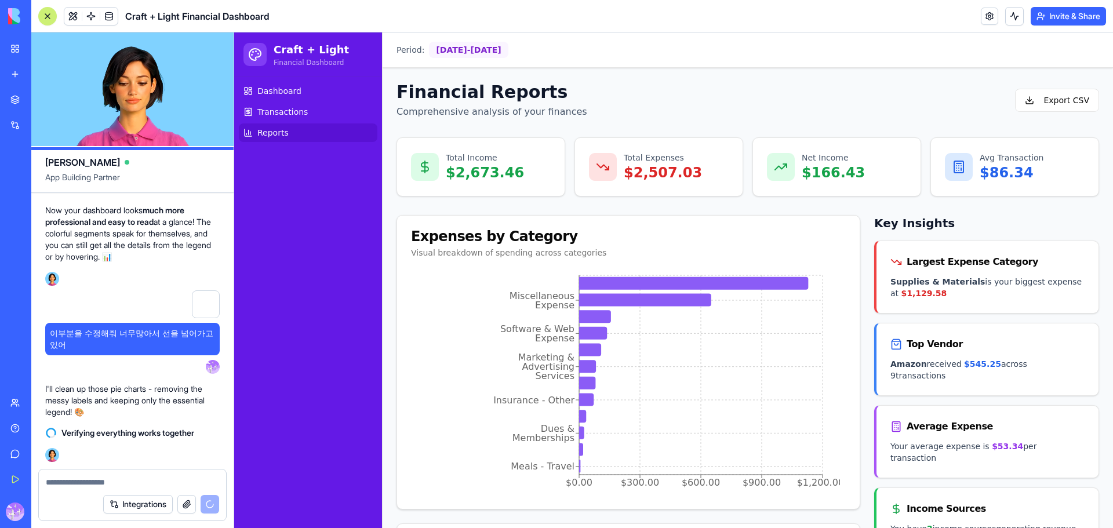
click at [921, 272] on div "Largest Expense Category" at bounding box center [988, 258] width 222 height 35
click at [966, 335] on div "Top Vendor" at bounding box center [988, 341] width 222 height 35
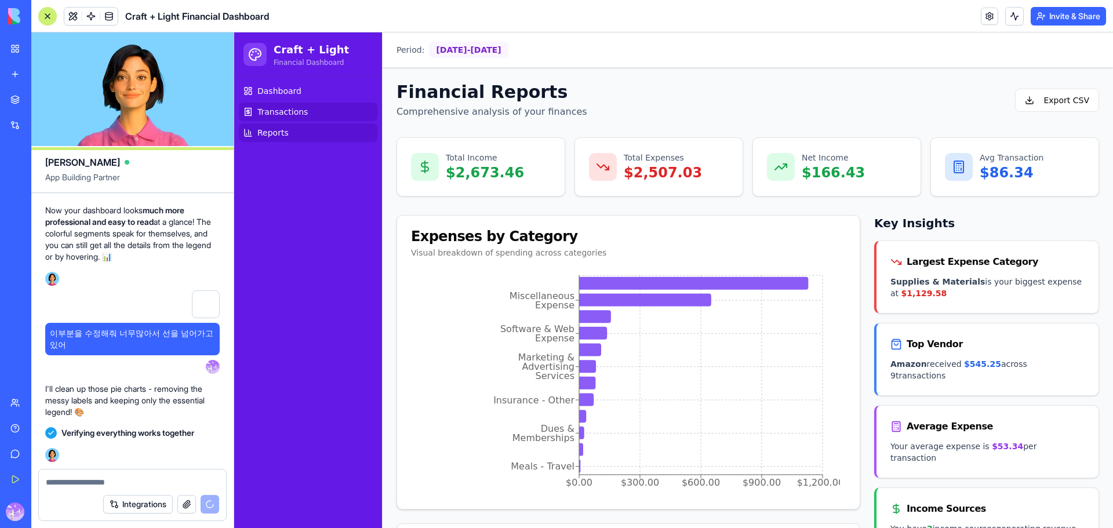
click at [299, 115] on span "Transactions" at bounding box center [282, 112] width 50 height 12
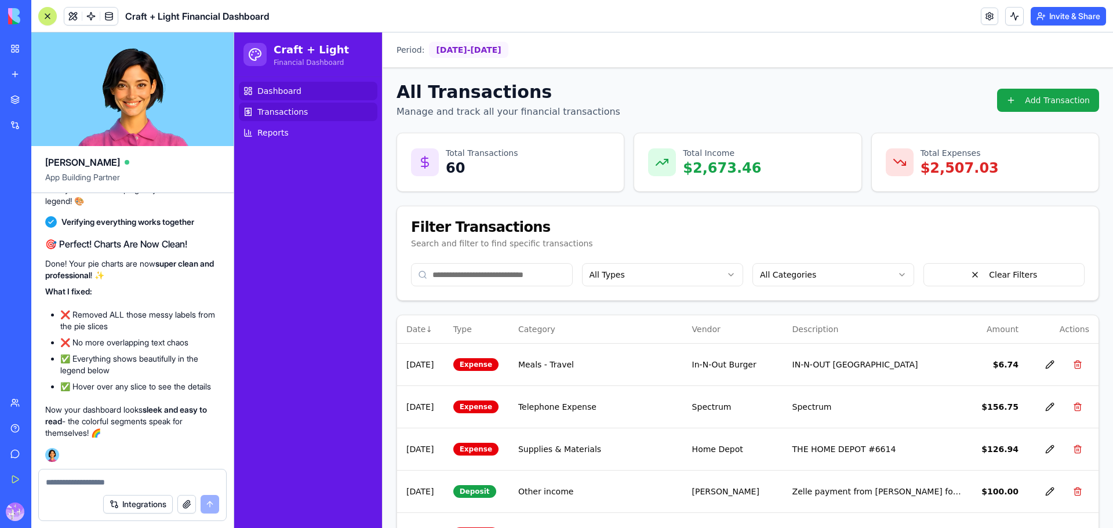
click at [277, 93] on span "Dashboard" at bounding box center [279, 91] width 44 height 12
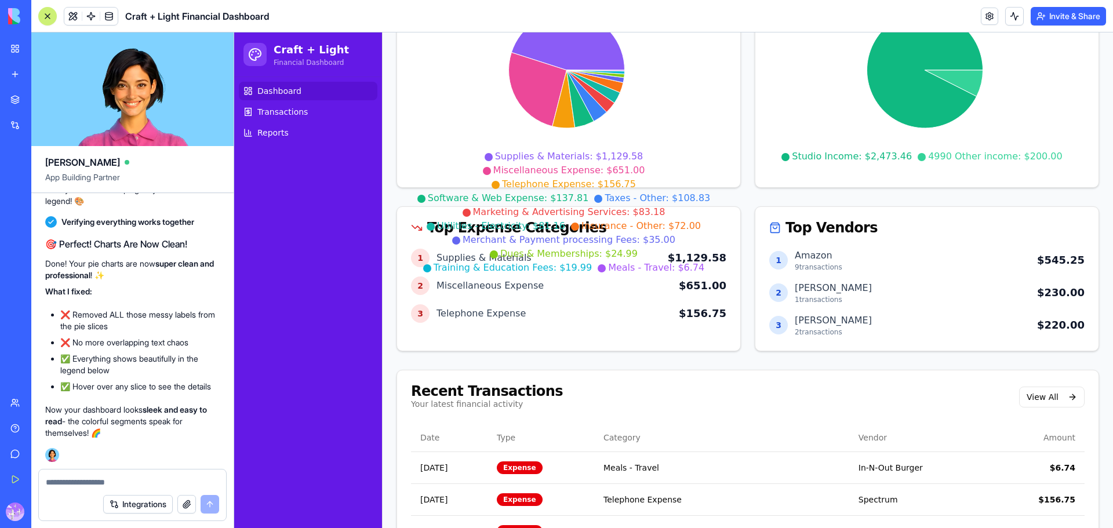
scroll to position [20, 0]
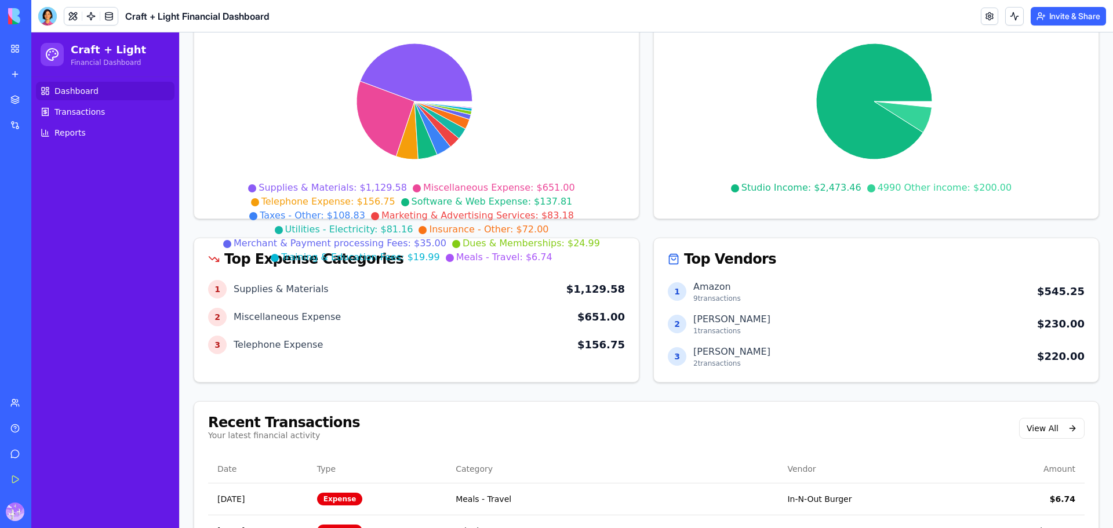
scroll to position [271, 0]
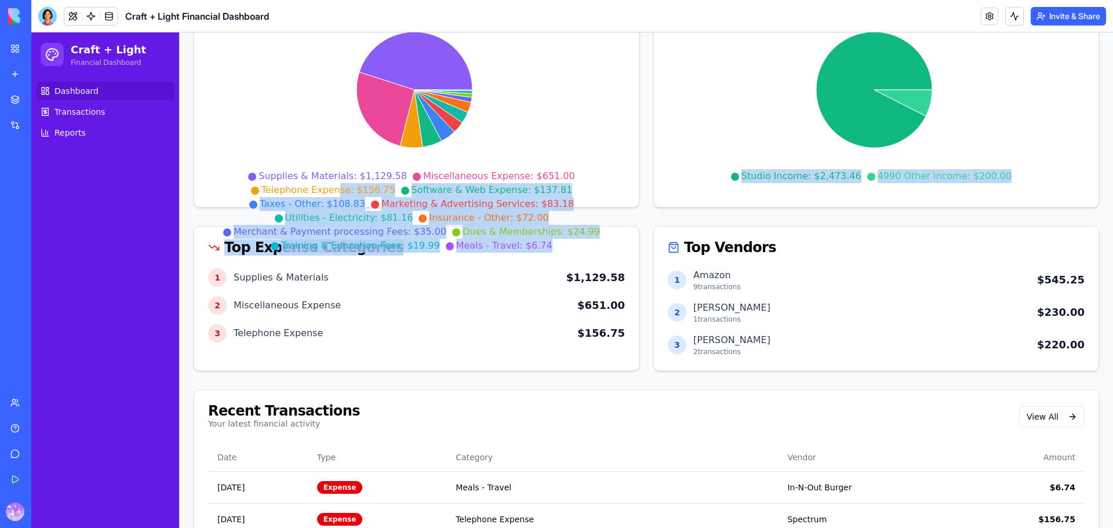
drag, startPoint x: 623, startPoint y: 237, endPoint x: 298, endPoint y: 199, distance: 327.5
click at [295, 195] on div "Financial Dashboard Overview of your June 2025 finances Total Income $2,673.46 …" at bounding box center [647, 308] width 906 height 994
click at [548, 246] on div "Top Expense Categories" at bounding box center [416, 248] width 417 height 14
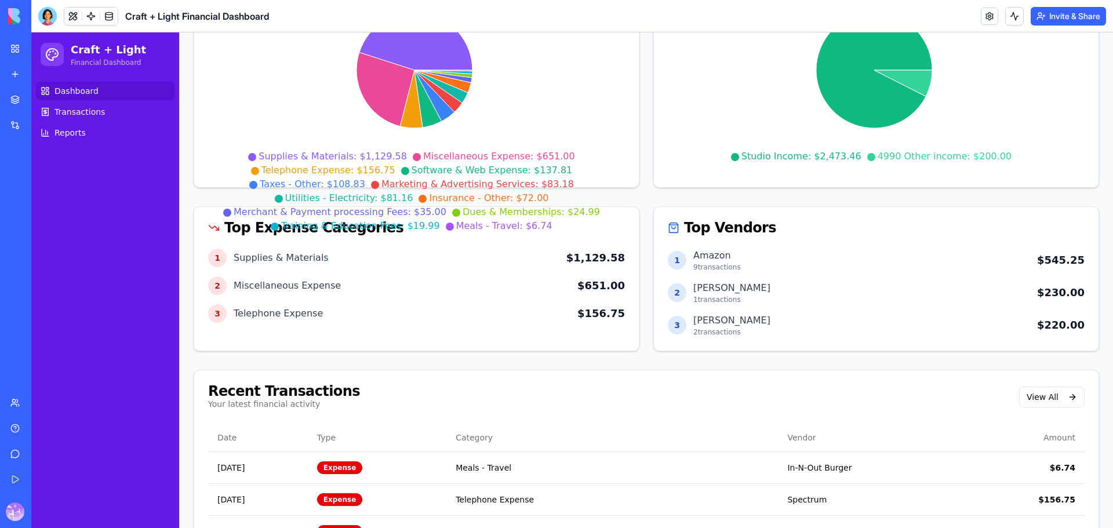
scroll to position [0, 0]
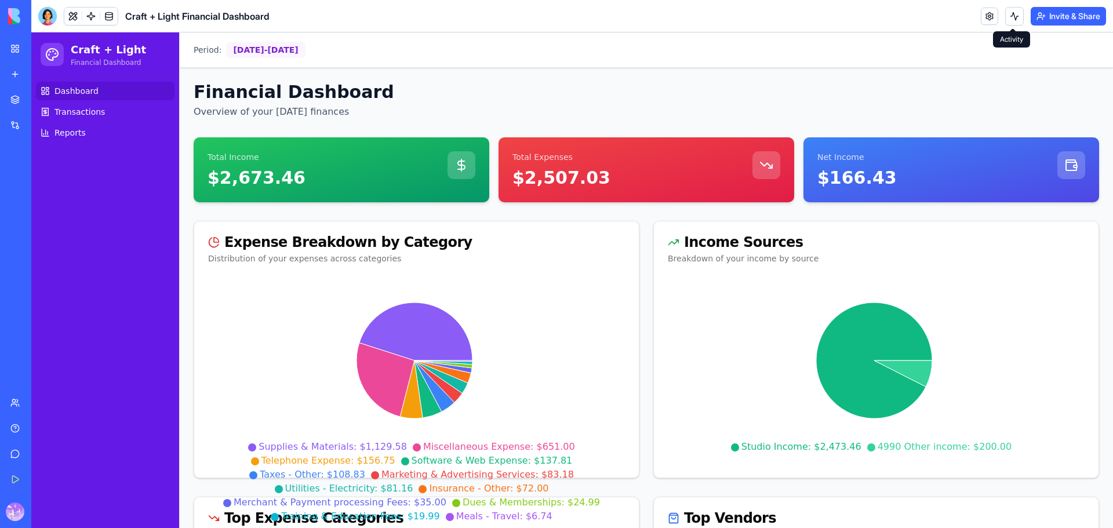
click at [1005, 20] on button at bounding box center [1014, 16] width 19 height 19
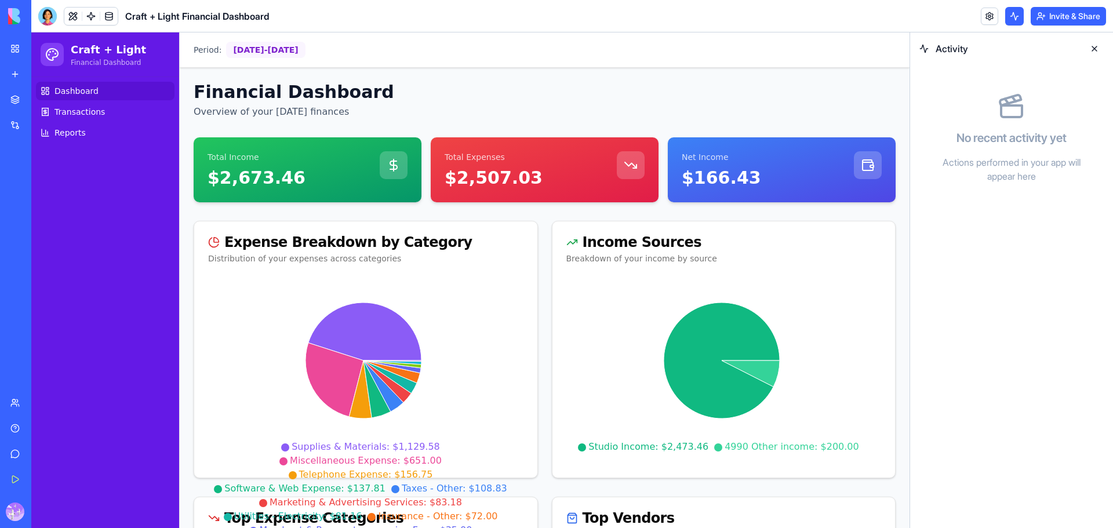
click at [1009, 16] on button at bounding box center [1014, 16] width 19 height 19
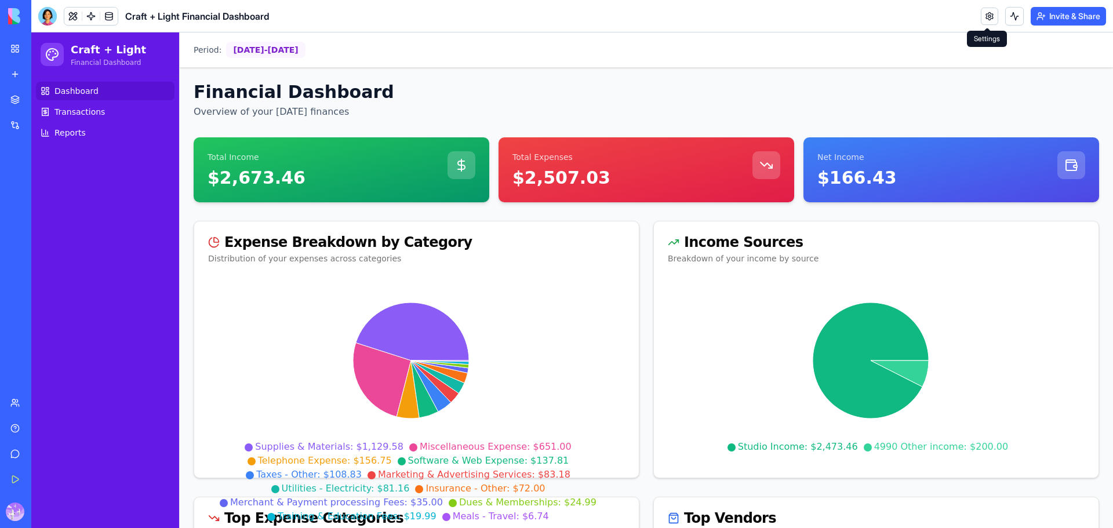
click at [993, 19] on link at bounding box center [989, 16] width 17 height 17
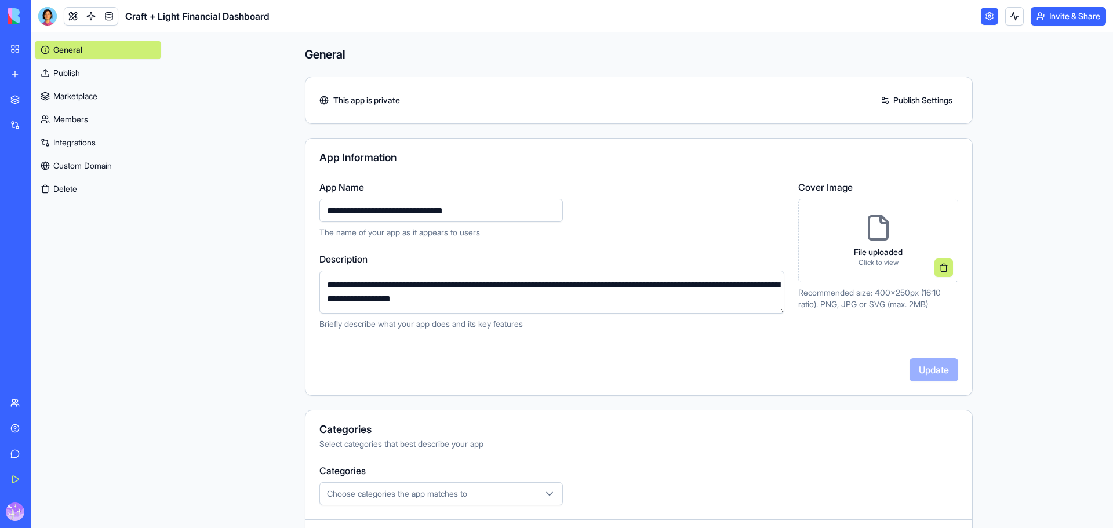
drag, startPoint x: 489, startPoint y: 211, endPoint x: 323, endPoint y: 215, distance: 165.8
click at [323, 215] on input "**********" at bounding box center [441, 210] width 244 height 23
click at [383, 211] on input "**********" at bounding box center [441, 210] width 244 height 23
click at [379, 212] on input "**********" at bounding box center [441, 210] width 244 height 23
drag, startPoint x: 381, startPoint y: 209, endPoint x: 276, endPoint y: 205, distance: 105.0
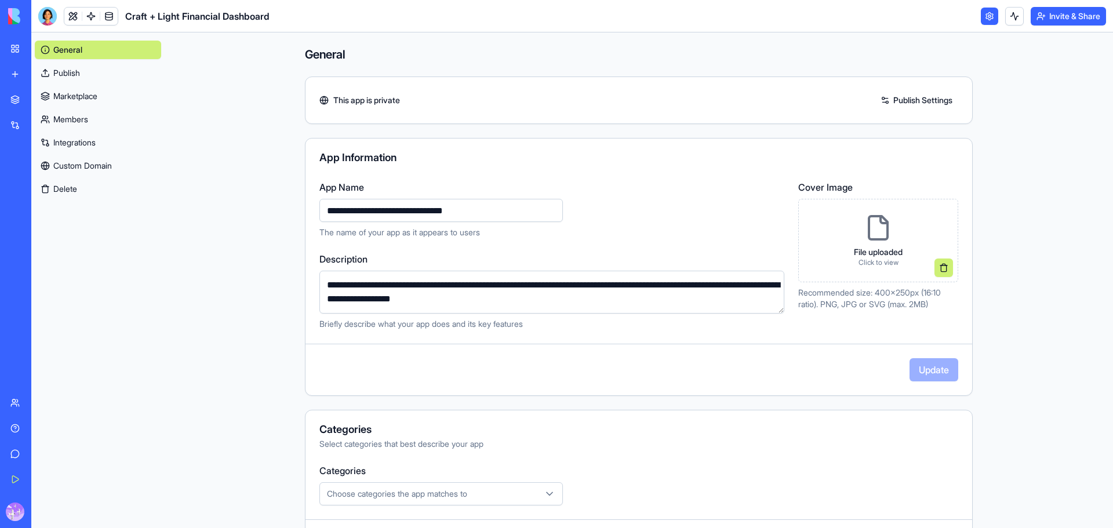
click at [276, 205] on div "**********" at bounding box center [639, 368] width 742 height 673
type input "**********"
click at [940, 375] on button "Update" at bounding box center [934, 369] width 49 height 23
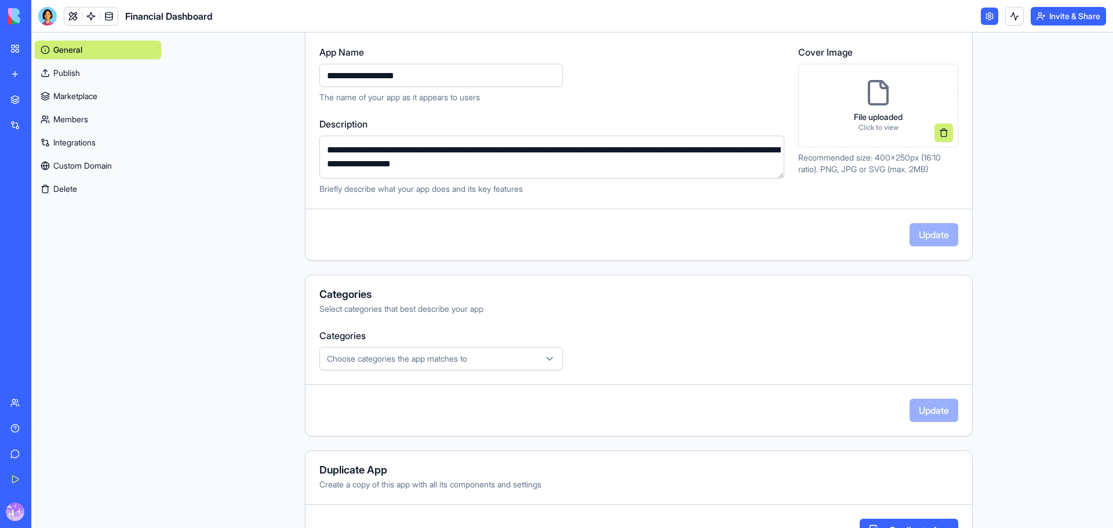
click at [461, 356] on span "Choose categories the app matches to" at bounding box center [397, 359] width 140 height 12
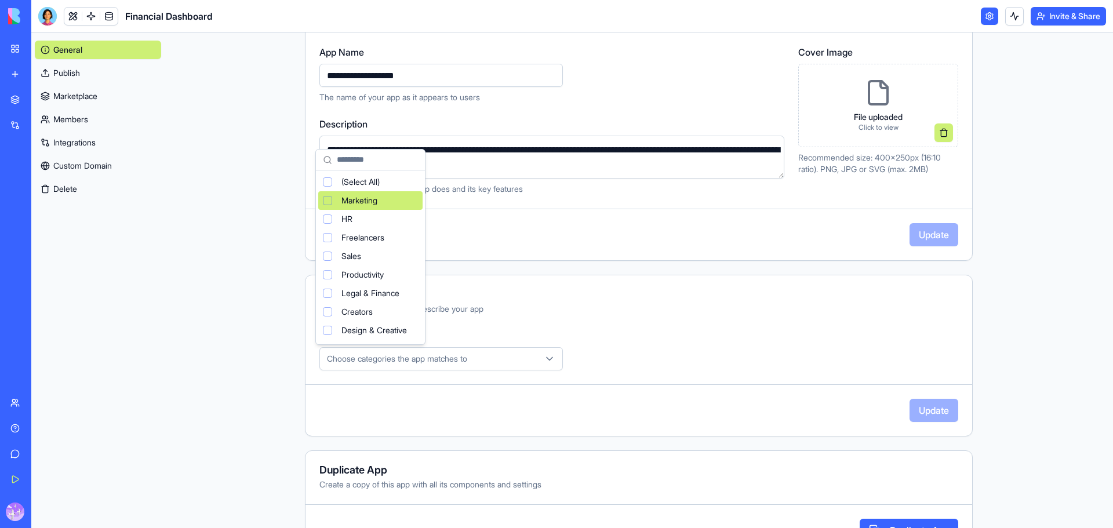
click at [600, 227] on html "**********" at bounding box center [556, 264] width 1113 height 528
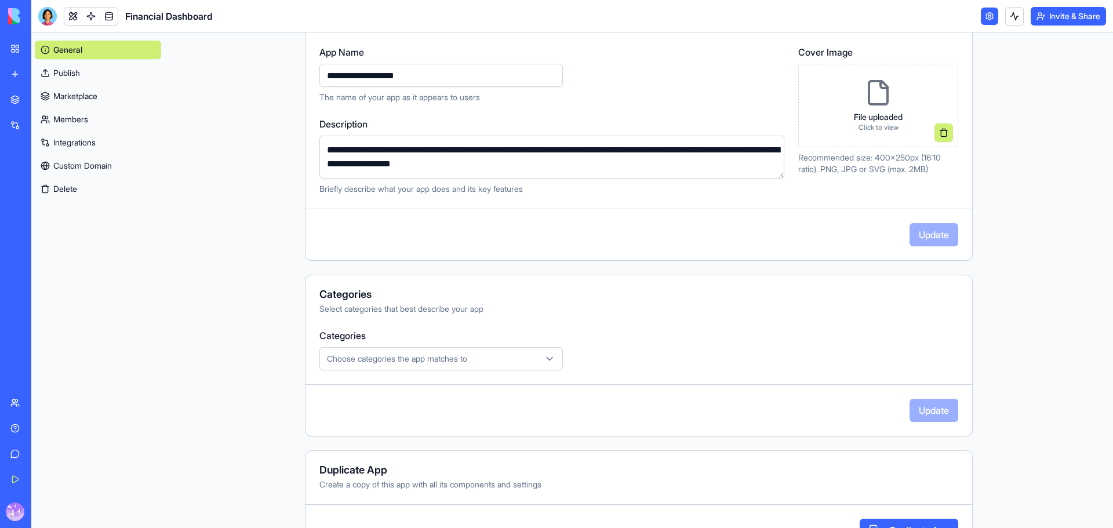
click at [421, 354] on span "Choose categories the app matches to" at bounding box center [397, 359] width 140 height 12
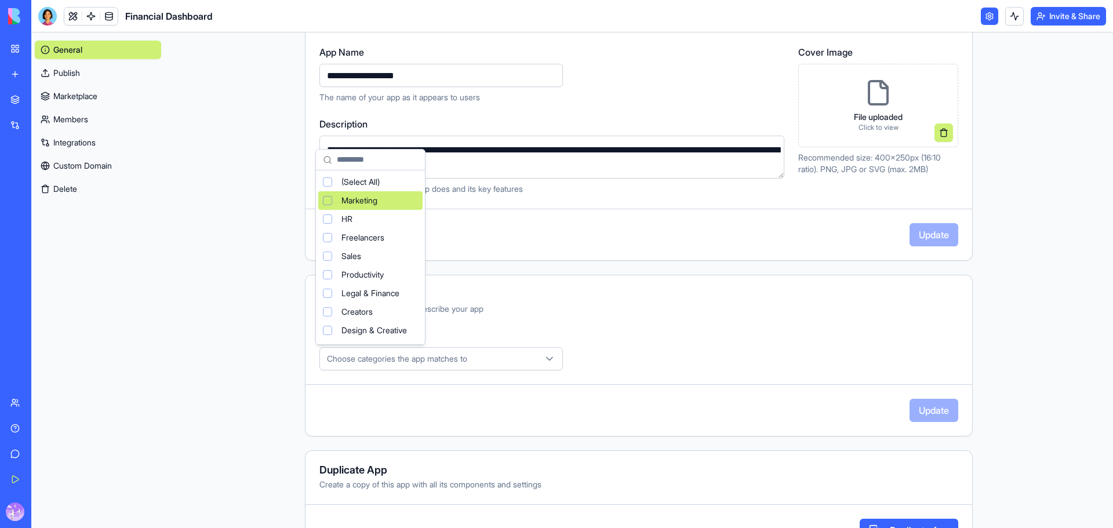
click at [328, 197] on div "Marketing" at bounding box center [370, 200] width 104 height 19
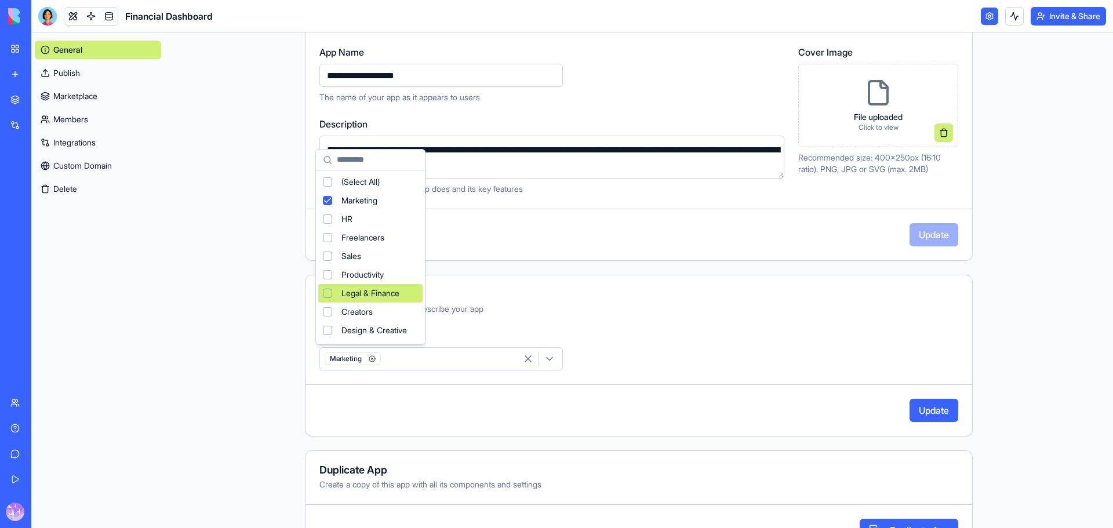
click at [333, 299] on div "Legal & Finance" at bounding box center [370, 293] width 104 height 19
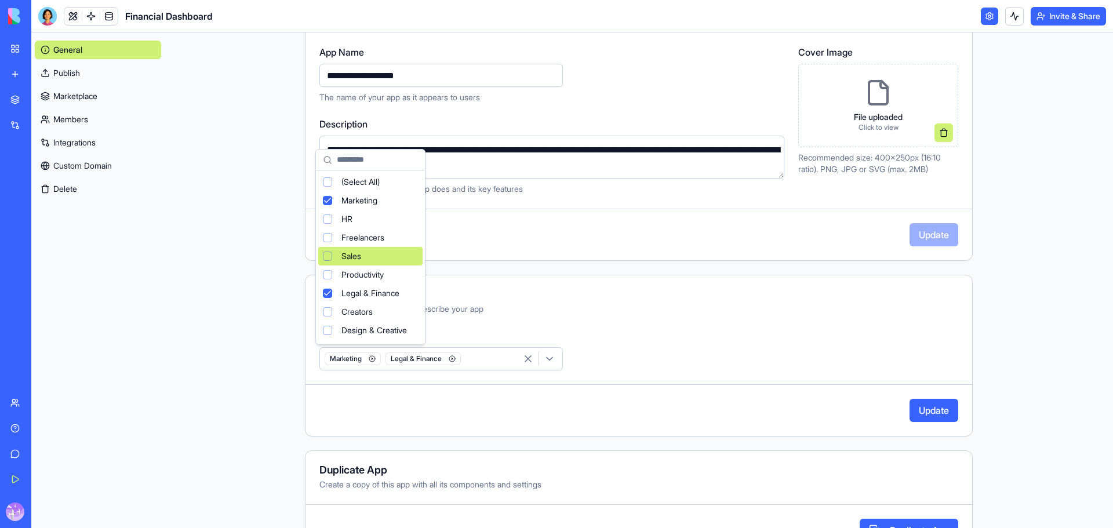
click at [330, 256] on div "Suggestions" at bounding box center [327, 256] width 9 height 9
click at [331, 274] on div "Suggestions" at bounding box center [327, 274] width 9 height 9
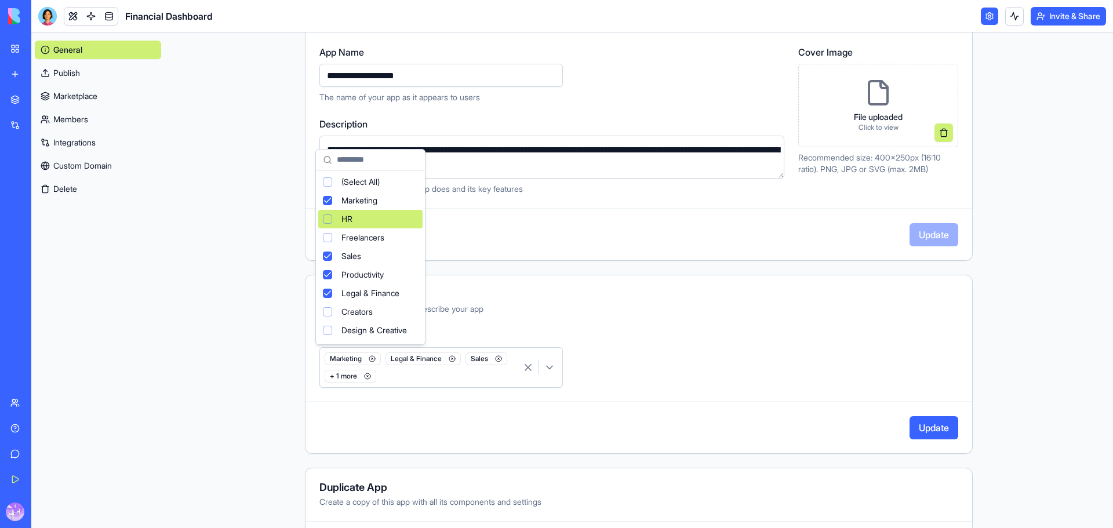
click at [322, 215] on div "HR" at bounding box center [370, 219] width 104 height 19
click at [929, 427] on html "**********" at bounding box center [556, 264] width 1113 height 528
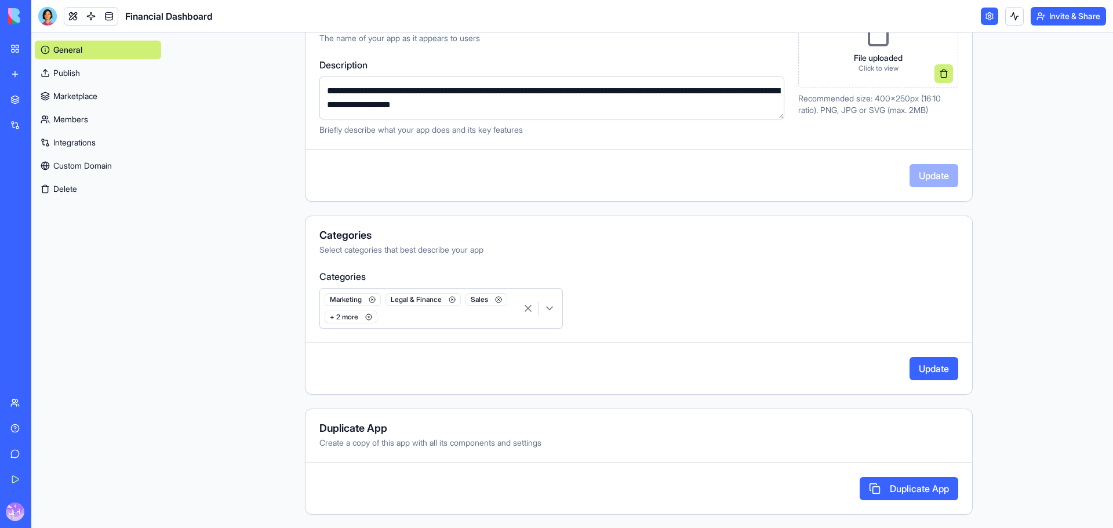
scroll to position [195, 0]
click at [70, 74] on link "Publish" at bounding box center [98, 73] width 126 height 19
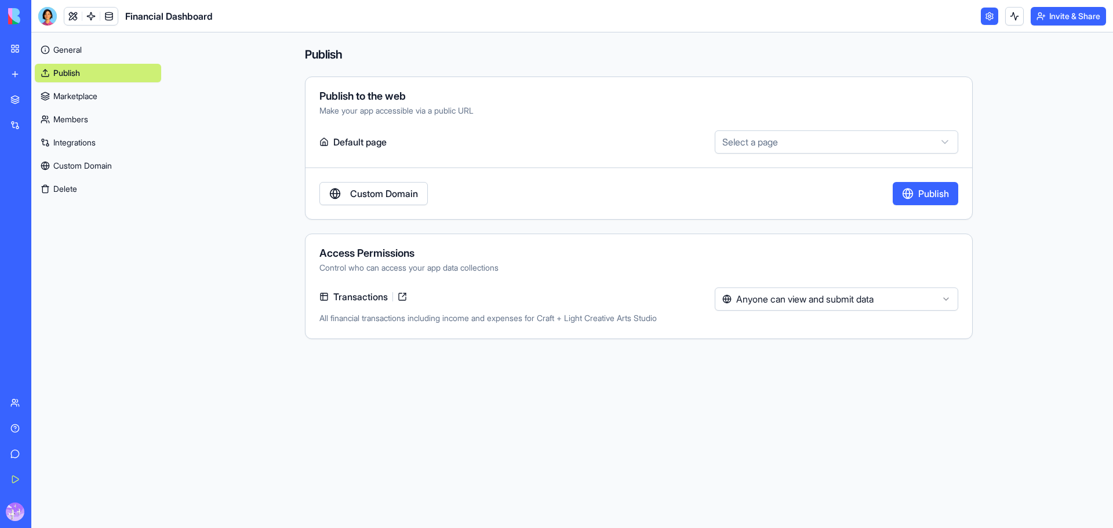
click at [772, 151] on html "**********" at bounding box center [556, 264] width 1113 height 528
drag, startPoint x: 761, startPoint y: 191, endPoint x: 615, endPoint y: 126, distance: 159.4
click at [616, 127] on html "**********" at bounding box center [556, 264] width 1113 height 528
click at [615, 126] on html "**********" at bounding box center [556, 264] width 1113 height 528
click at [755, 146] on html "**********" at bounding box center [556, 264] width 1113 height 528
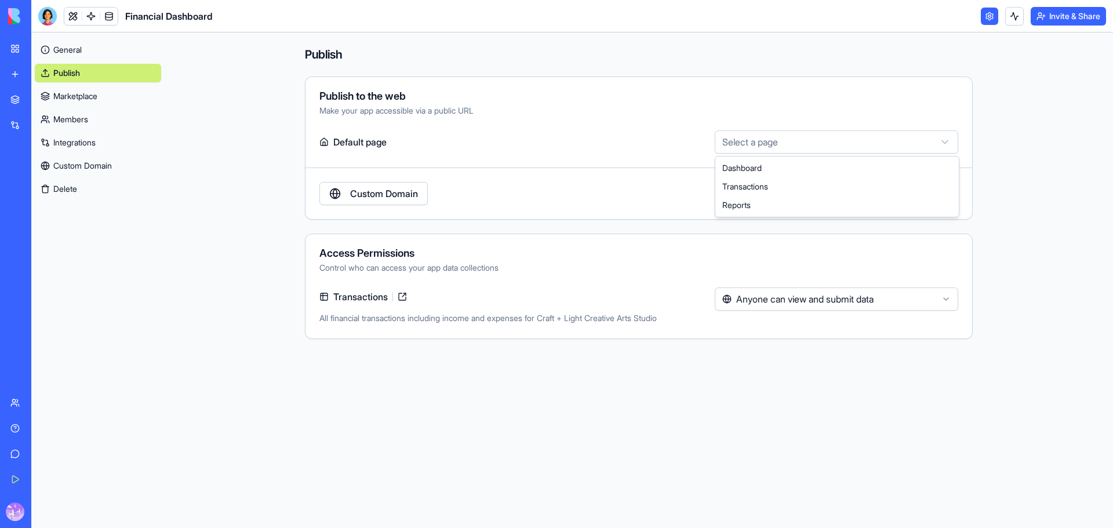
select select "**********"
click at [540, 159] on div "**********" at bounding box center [639, 148] width 668 height 143
click at [92, 169] on link "Custom Domain" at bounding box center [98, 166] width 126 height 19
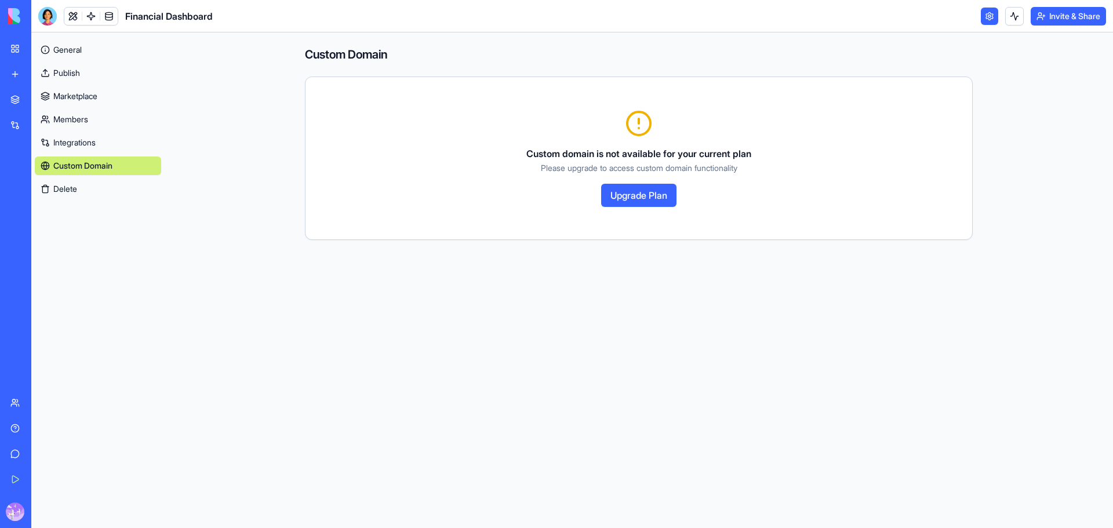
click at [83, 148] on link "Integrations" at bounding box center [98, 142] width 126 height 19
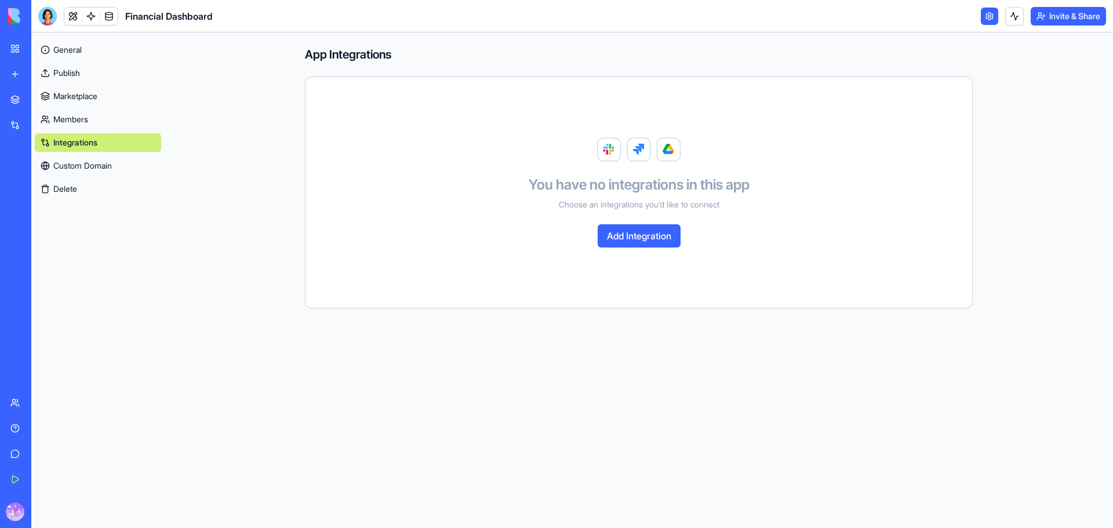
click at [77, 123] on link "Members" at bounding box center [98, 119] width 126 height 19
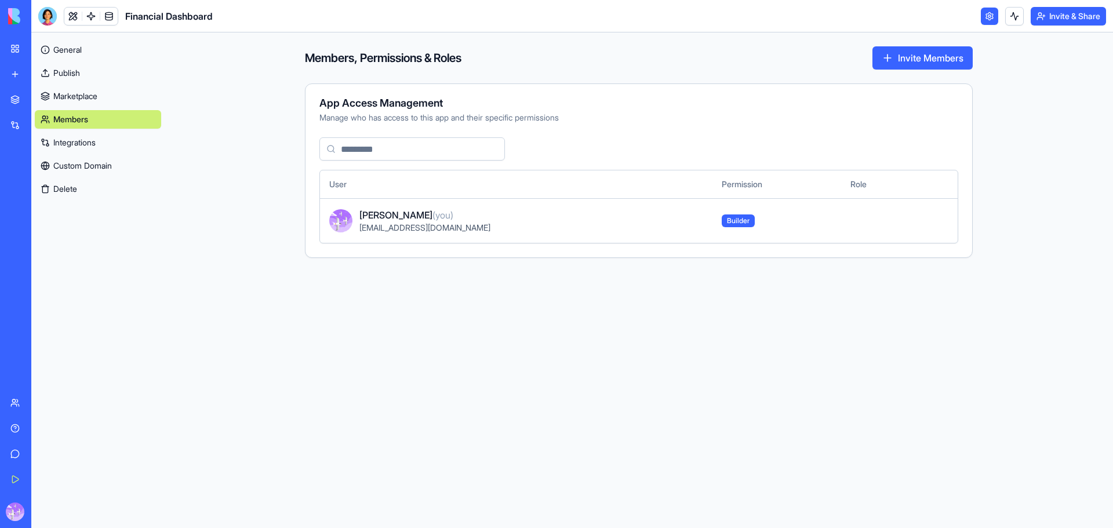
click at [107, 15] on link at bounding box center [108, 16] width 17 height 17
click at [16, 47] on link "My Workspace" at bounding box center [26, 48] width 46 height 23
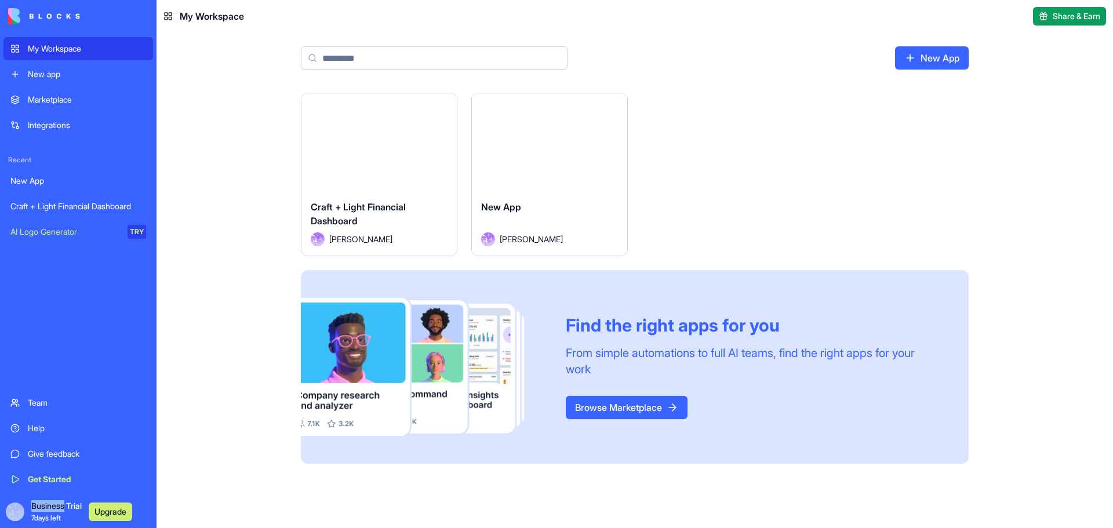
drag, startPoint x: 65, startPoint y: 507, endPoint x: 21, endPoint y: 510, distance: 44.2
click at [21, 511] on div "Business Trial 7 days left Upgrade" at bounding box center [72, 511] width 129 height 23
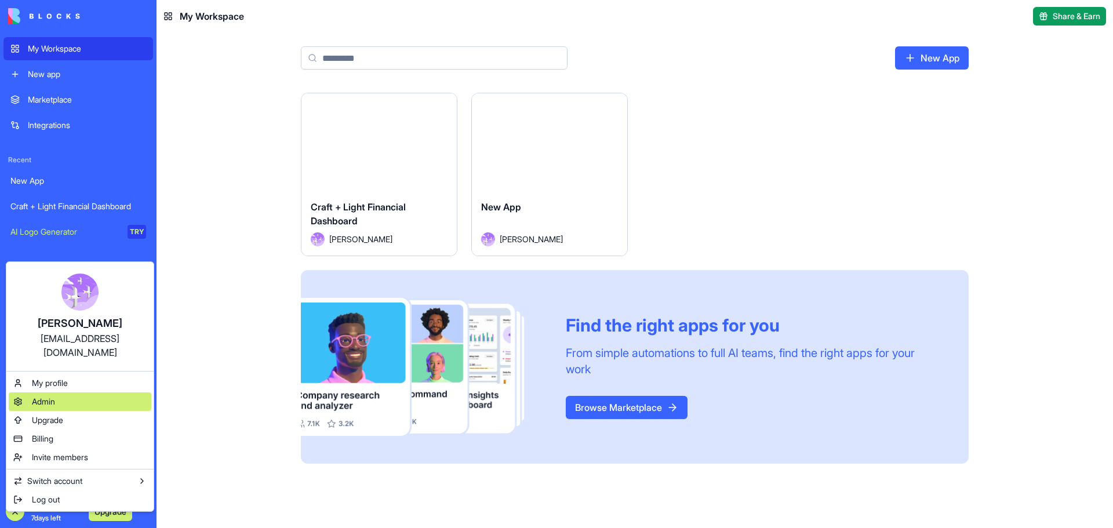
click at [61, 393] on div "Admin" at bounding box center [80, 402] width 143 height 19
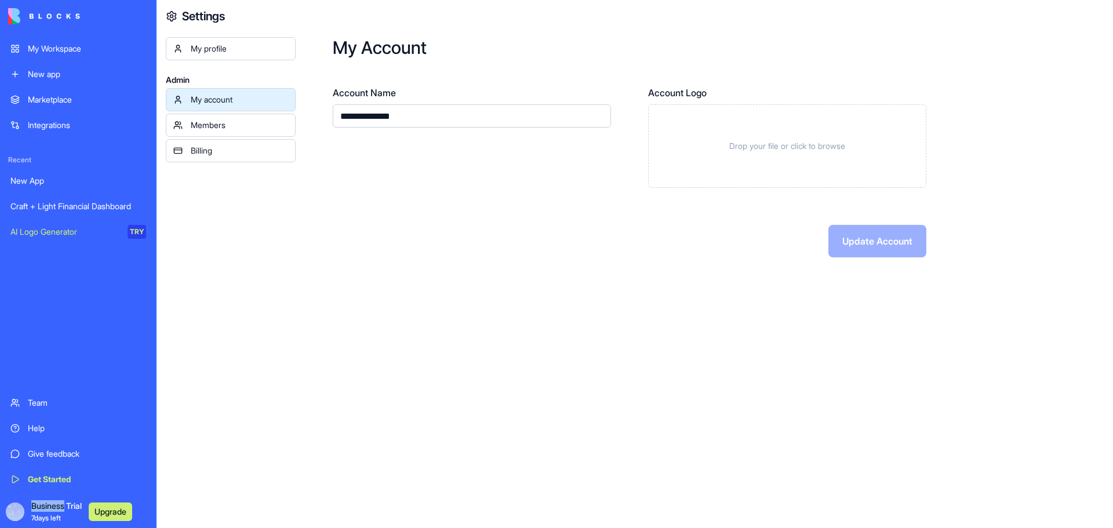
click at [234, 123] on div "Members" at bounding box center [239, 125] width 97 height 12
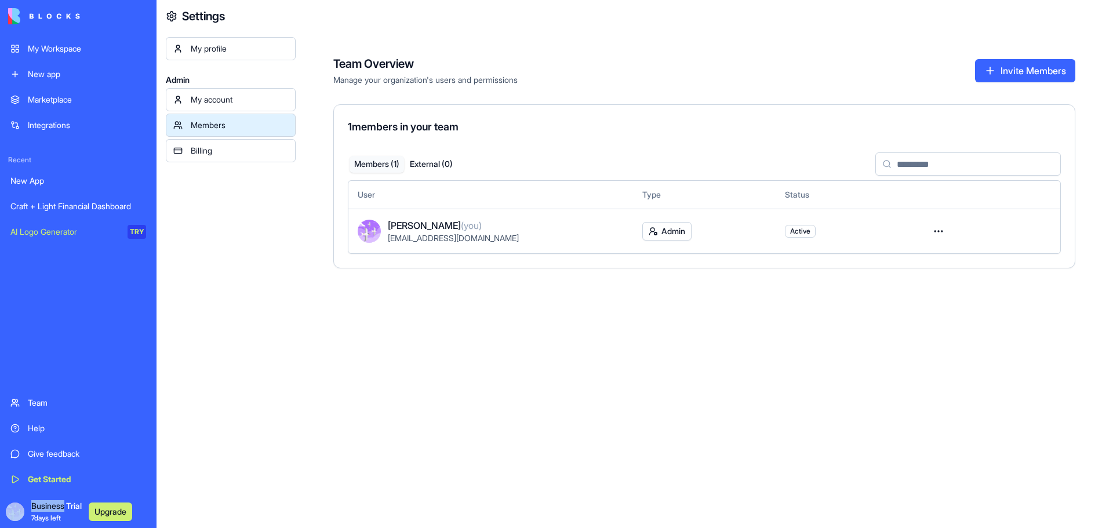
click at [226, 151] on div "Billing" at bounding box center [239, 151] width 97 height 12
click at [217, 44] on div "My profile" at bounding box center [239, 49] width 97 height 12
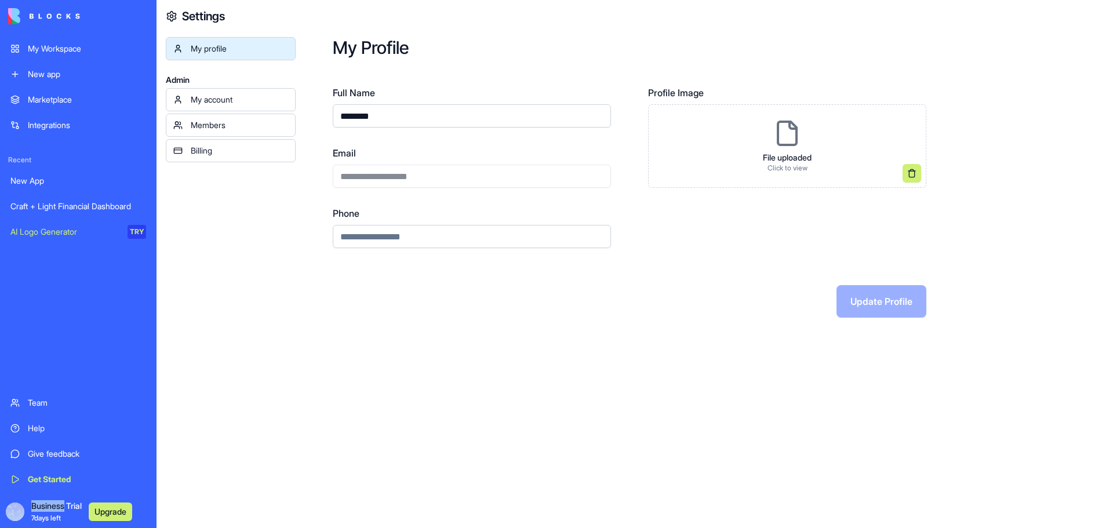
click at [47, 408] on div "Team" at bounding box center [87, 403] width 118 height 12
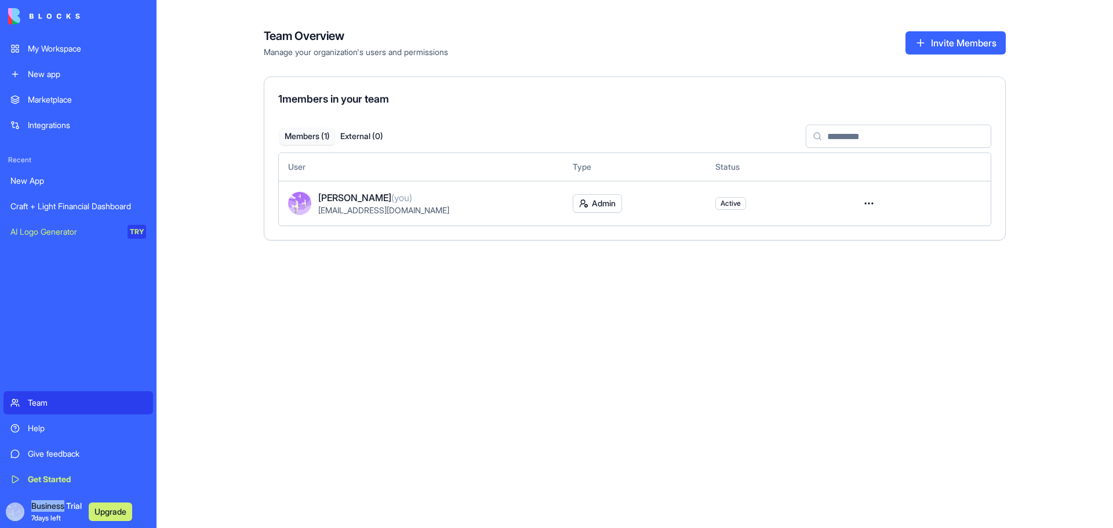
click at [41, 179] on div "New App" at bounding box center [78, 181] width 136 height 12
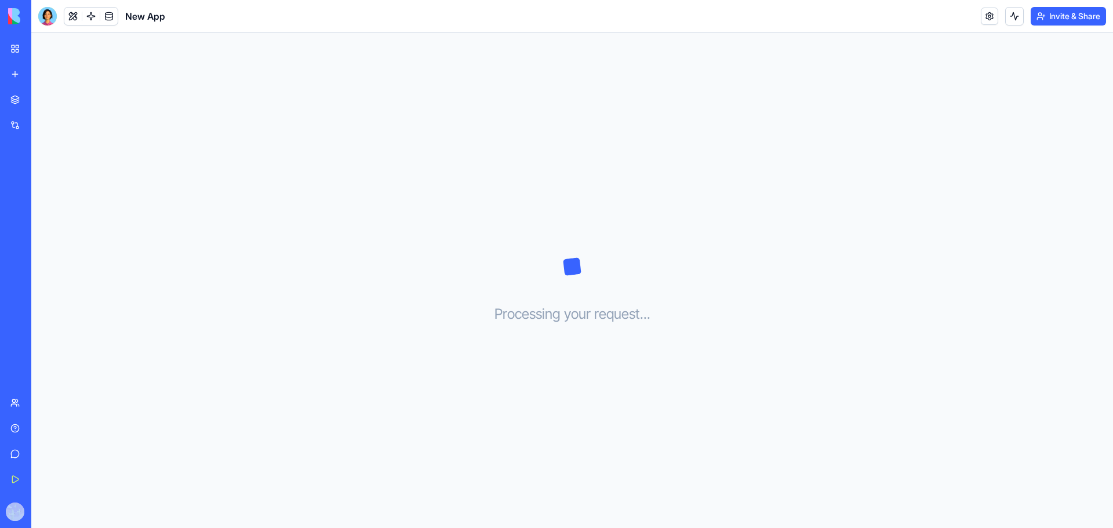
click at [43, 209] on div "Craft + Light Financial Dashboard" at bounding box center [26, 207] width 32 height 12
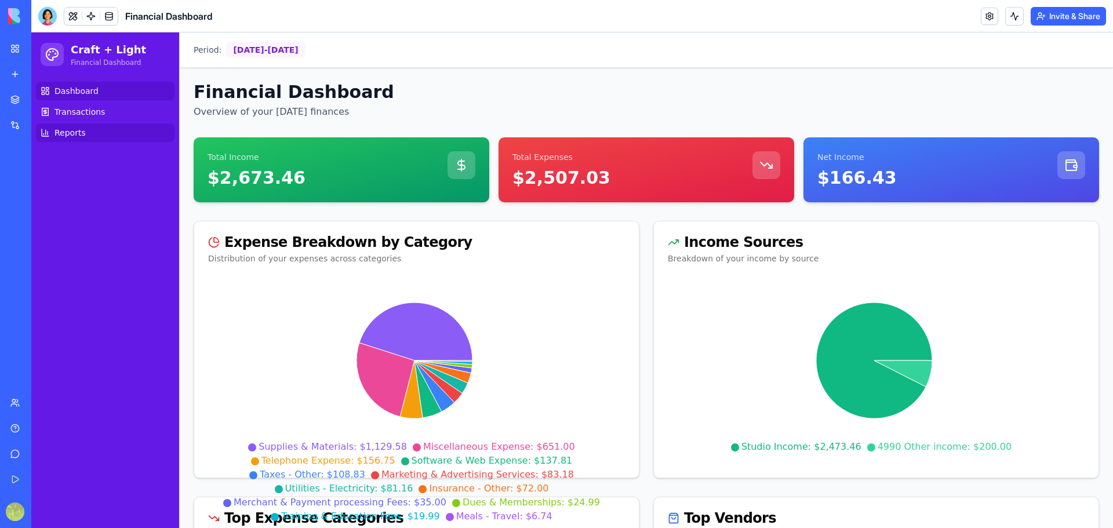
click at [79, 132] on span "Reports" at bounding box center [69, 133] width 31 height 12
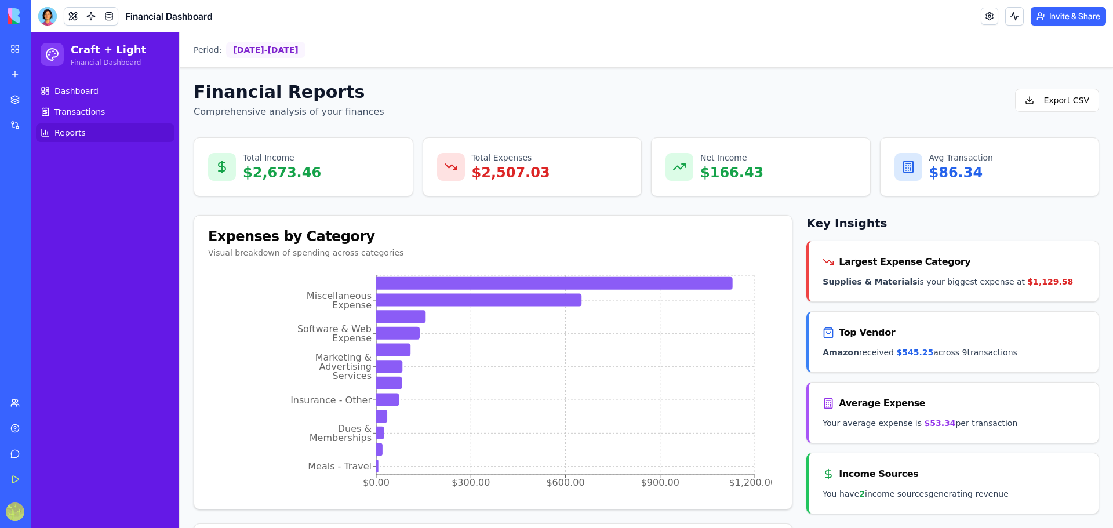
click at [852, 264] on div "Largest Expense Category" at bounding box center [905, 262] width 132 height 14
click at [43, 102] on div "Marketplace" at bounding box center [35, 100] width 15 height 12
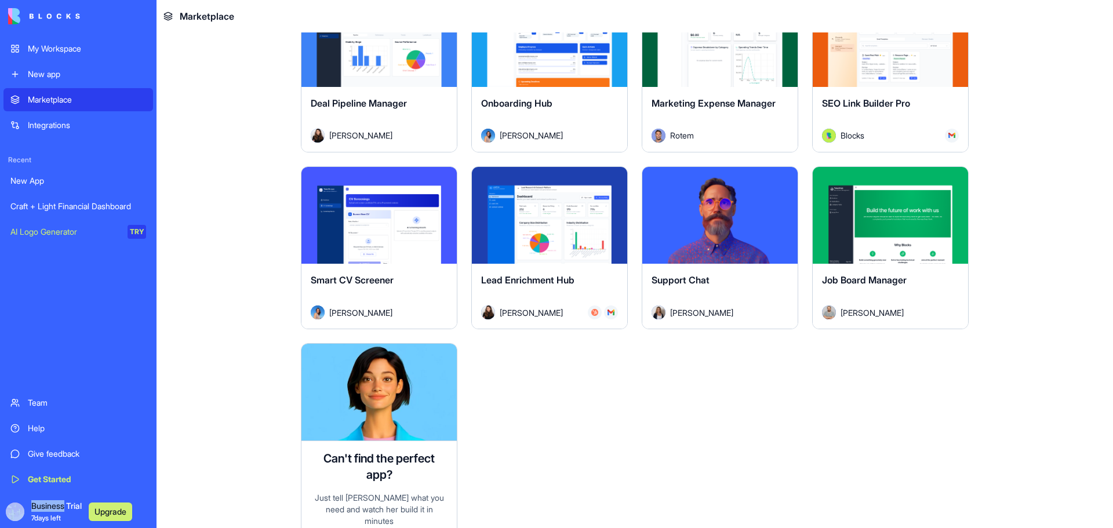
scroll to position [2976, 0]
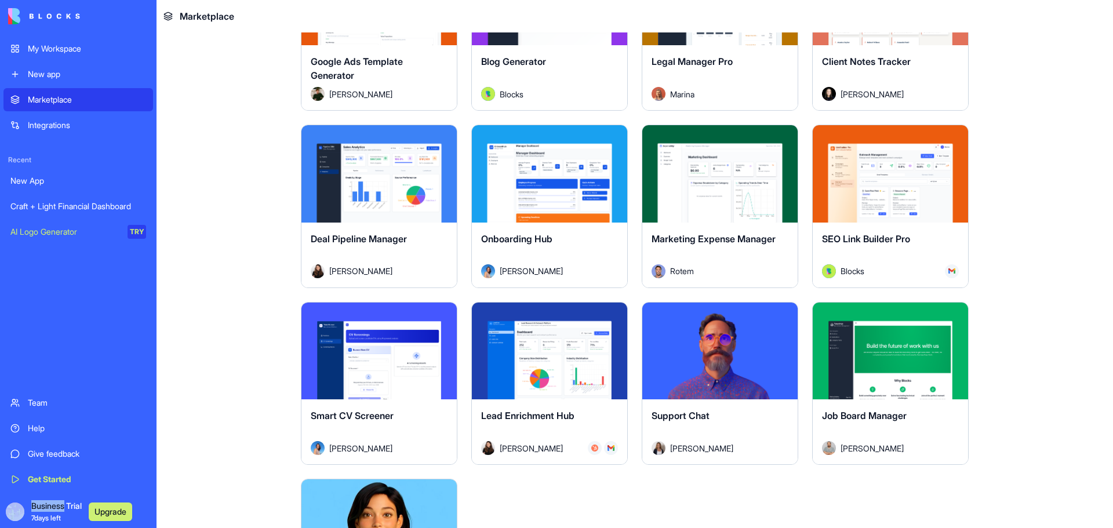
click at [352, 187] on div "Explore" at bounding box center [378, 173] width 155 height 97
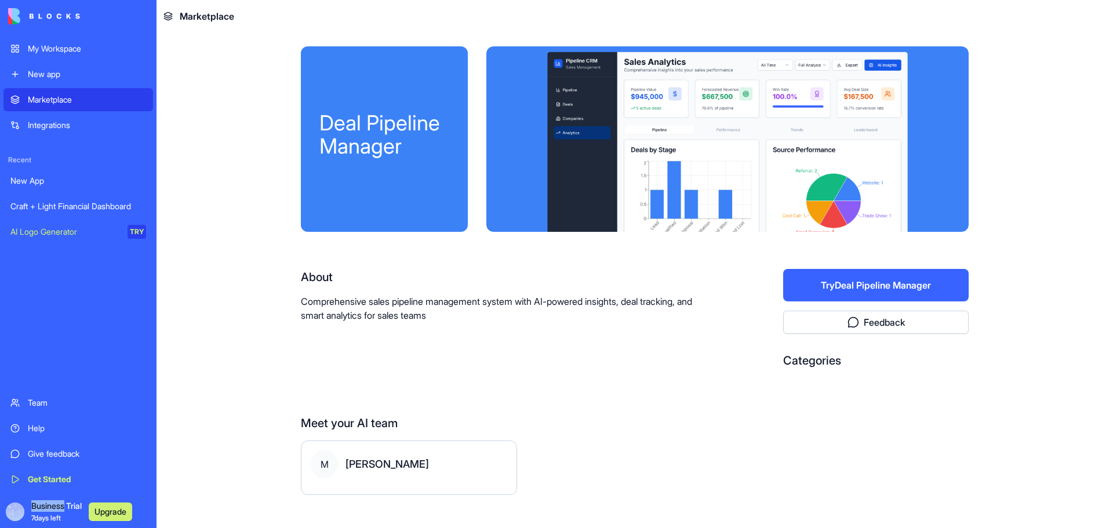
scroll to position [18, 0]
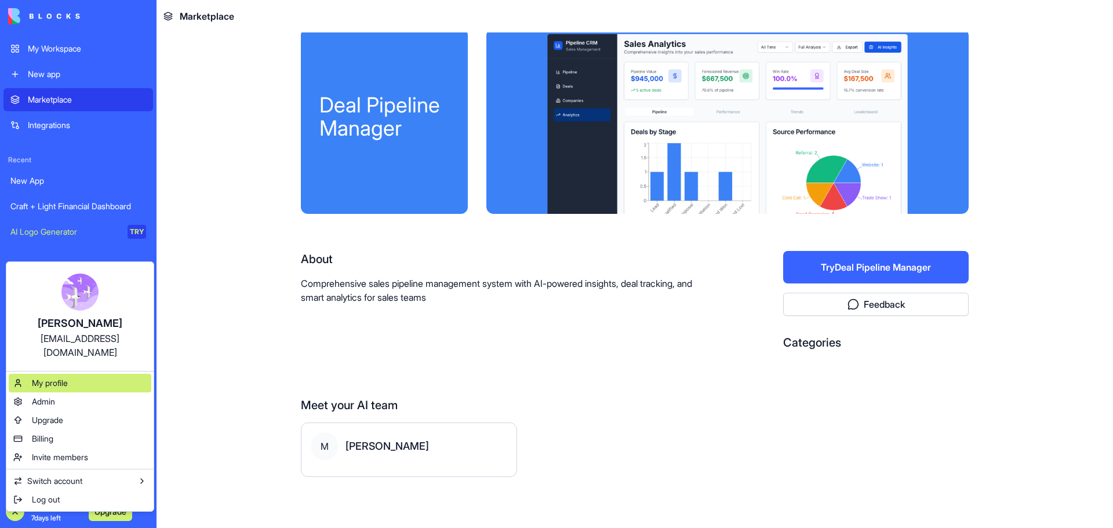
click at [57, 377] on div "My profile" at bounding box center [80, 383] width 143 height 19
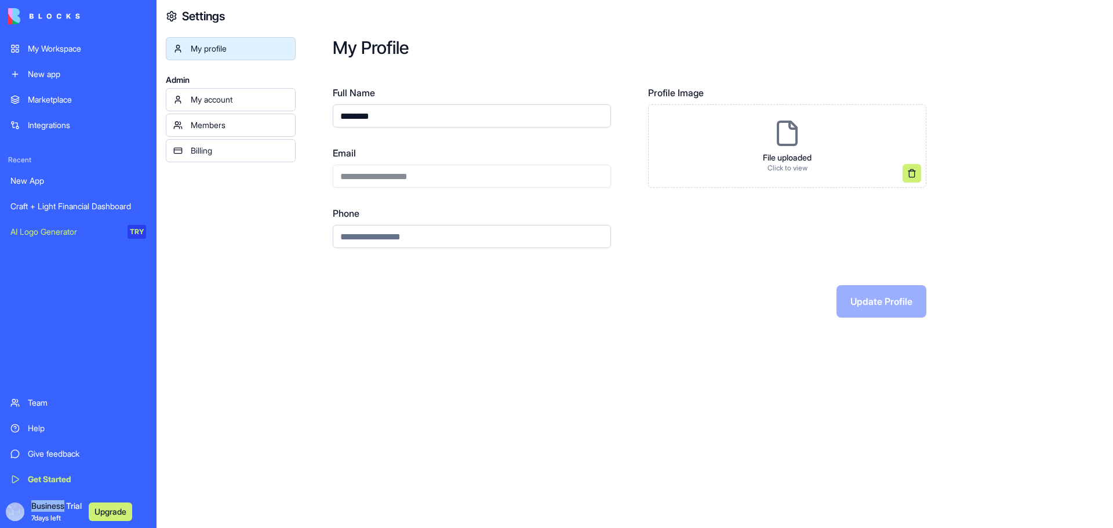
click at [218, 93] on link "My account" at bounding box center [231, 99] width 130 height 23
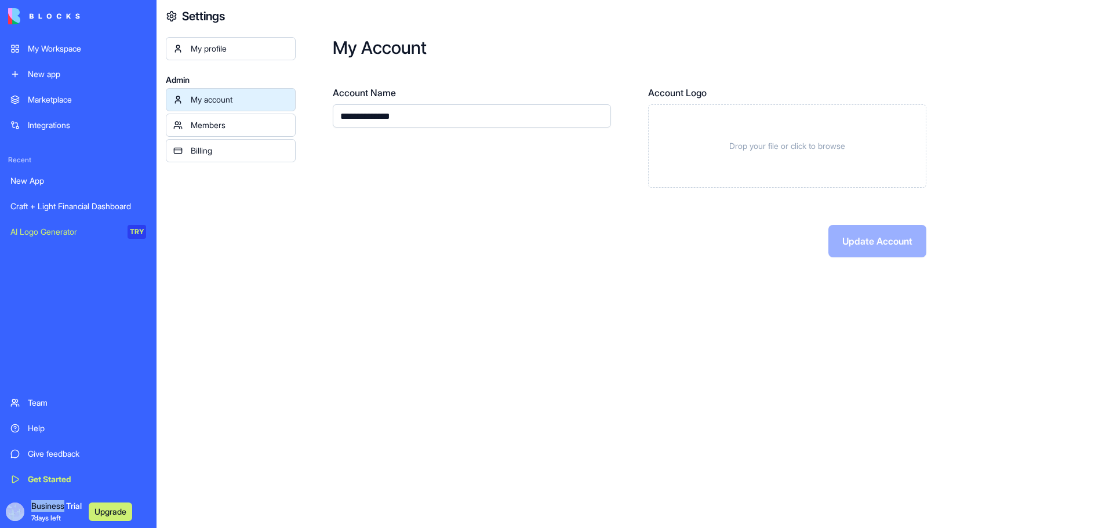
click at [228, 131] on link "Members" at bounding box center [231, 125] width 130 height 23
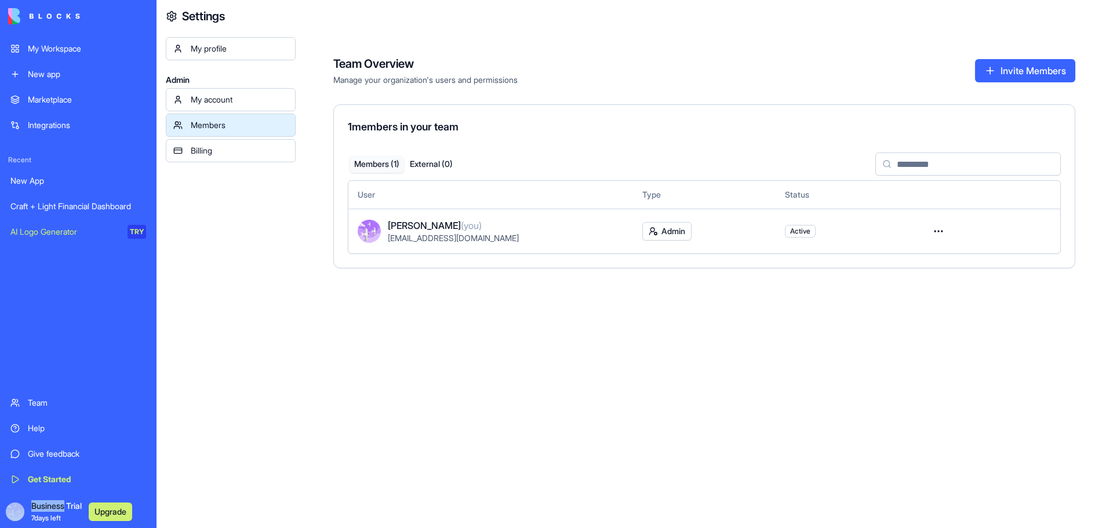
click at [228, 159] on link "Billing" at bounding box center [231, 150] width 130 height 23
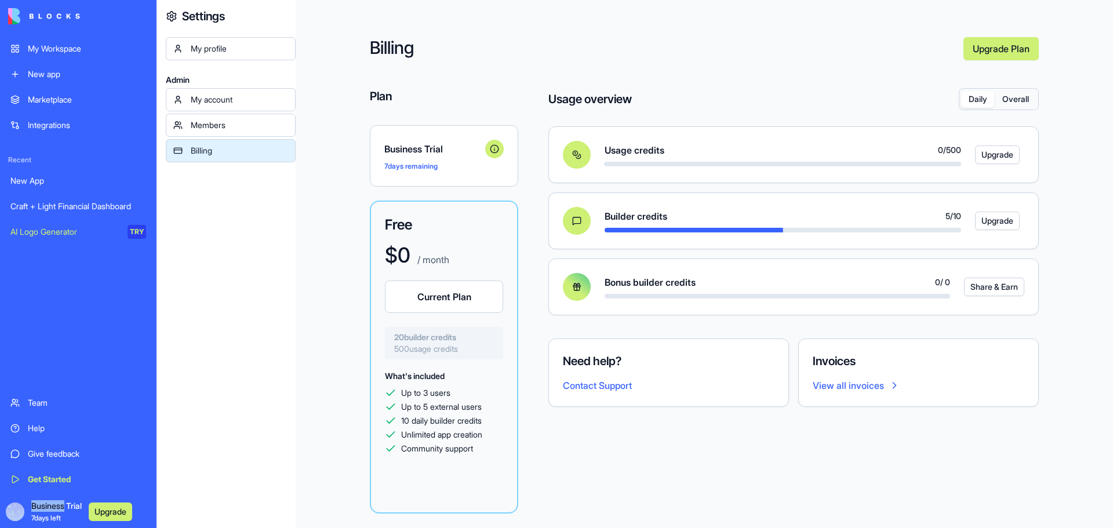
click at [1004, 161] on button "Upgrade" at bounding box center [997, 155] width 45 height 19
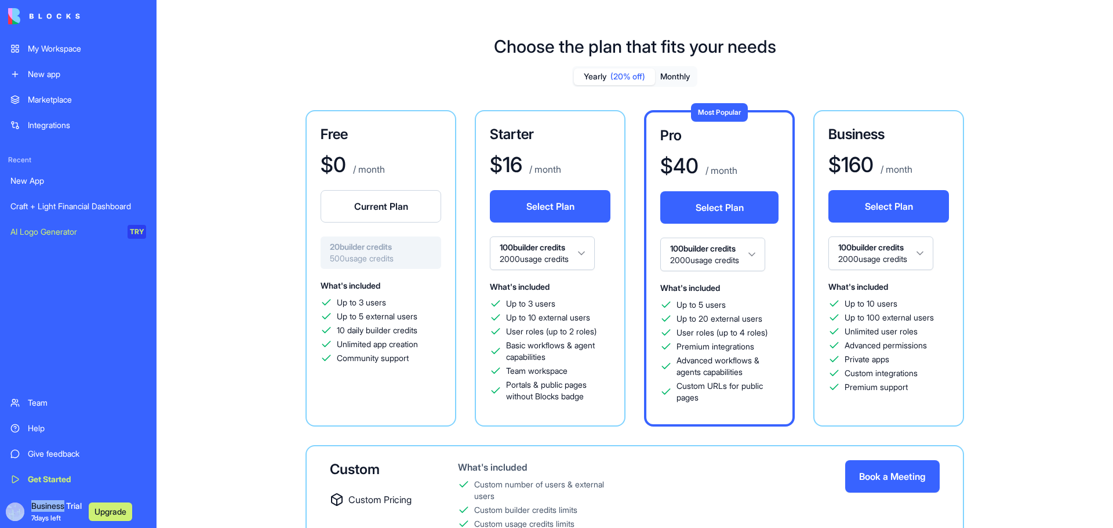
click at [588, 252] on html "My Workspace New app Marketplace Integrations Recent New App Craft + Light Fina…" at bounding box center [556, 264] width 1113 height 528
click at [564, 257] on html "My Workspace New app Marketplace Integrations Recent New App Craft + Light Fina…" at bounding box center [556, 264] width 1113 height 528
click at [637, 78] on span "(20% off)" at bounding box center [627, 77] width 35 height 12
click at [599, 79] on button "Yearly (20% off)" at bounding box center [614, 76] width 81 height 17
click at [597, 79] on button "Yearly (20% off)" at bounding box center [614, 76] width 81 height 17
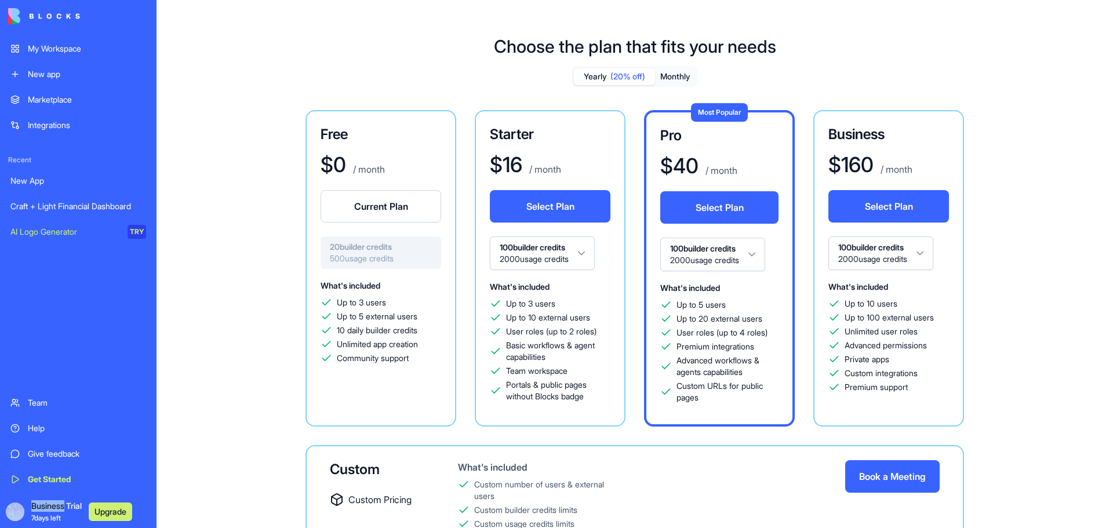
click at [597, 79] on button "Yearly (20% off)" at bounding box center [614, 76] width 81 height 17
click at [678, 74] on button "Monthly" at bounding box center [675, 76] width 41 height 17
click at [595, 77] on button "Yearly (20% off)" at bounding box center [614, 76] width 81 height 17
click at [634, 76] on span "(20% off)" at bounding box center [627, 77] width 35 height 12
click at [684, 75] on button "Monthly" at bounding box center [675, 76] width 41 height 17
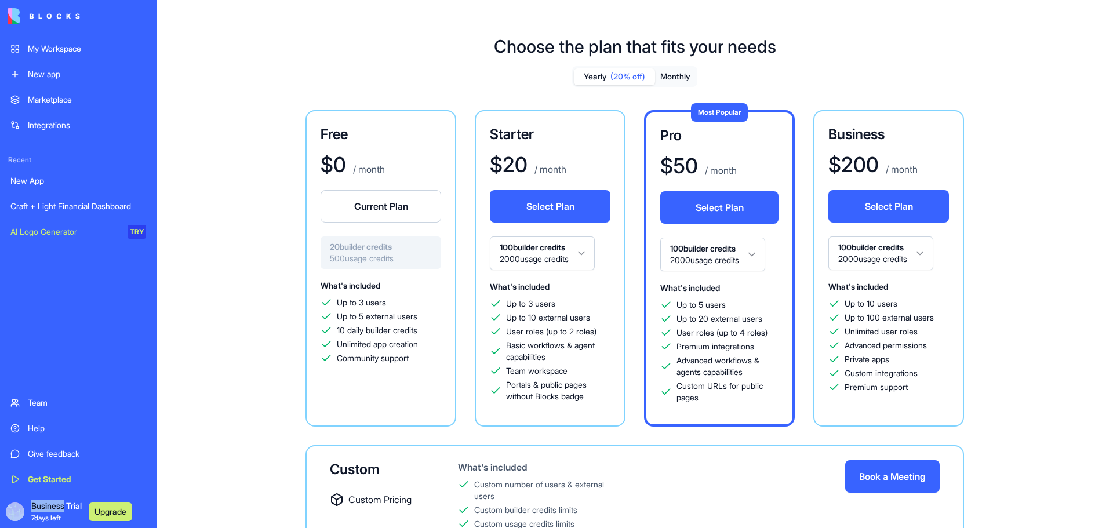
click at [616, 75] on span "(20% off)" at bounding box center [627, 77] width 35 height 12
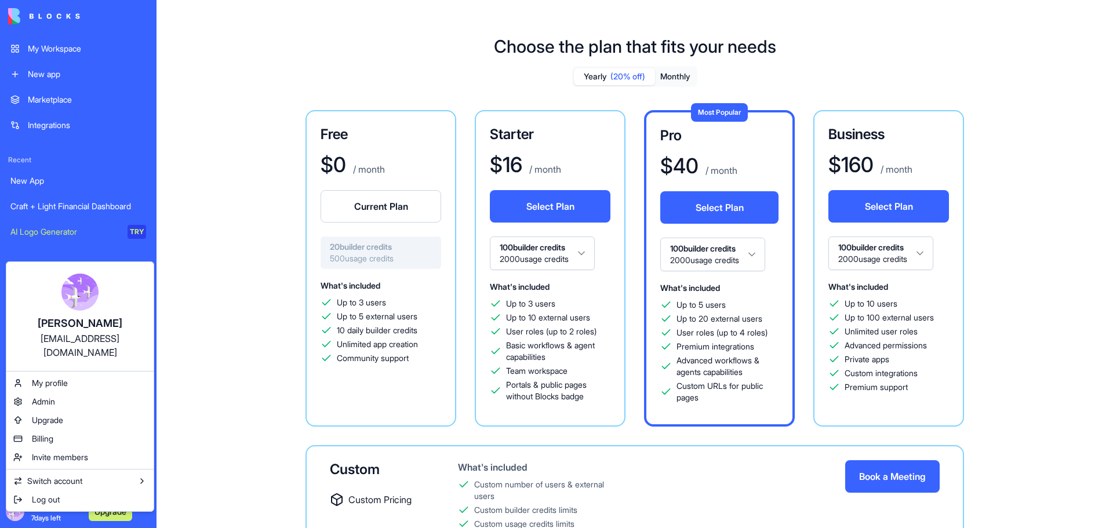
click at [124, 519] on html "My Workspace New app Marketplace Integrations Recent New App Craft + Light Fina…" at bounding box center [556, 264] width 1113 height 528
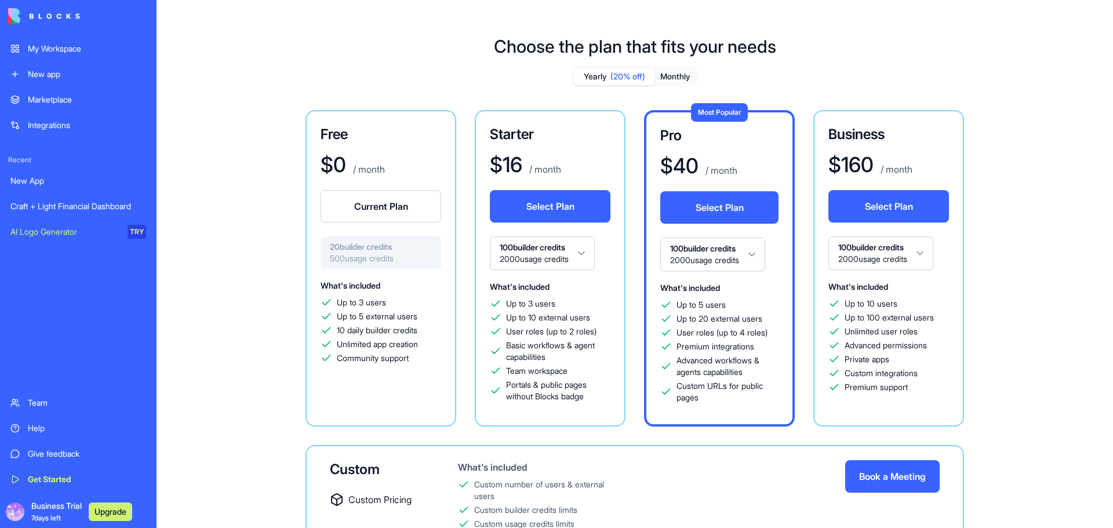
click at [124, 519] on button "Upgrade" at bounding box center [110, 512] width 43 height 19
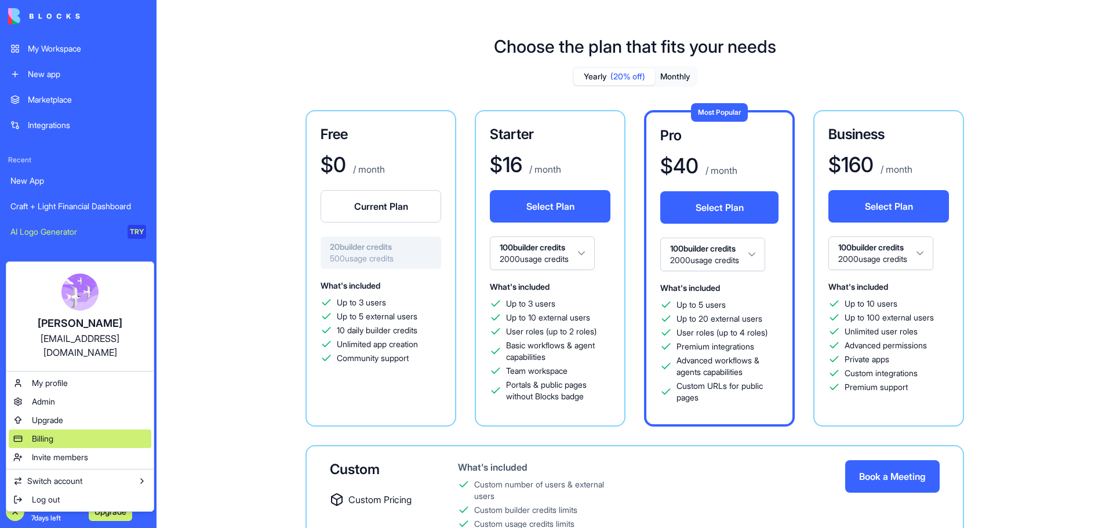
click at [52, 433] on span "Billing" at bounding box center [42, 439] width 21 height 12
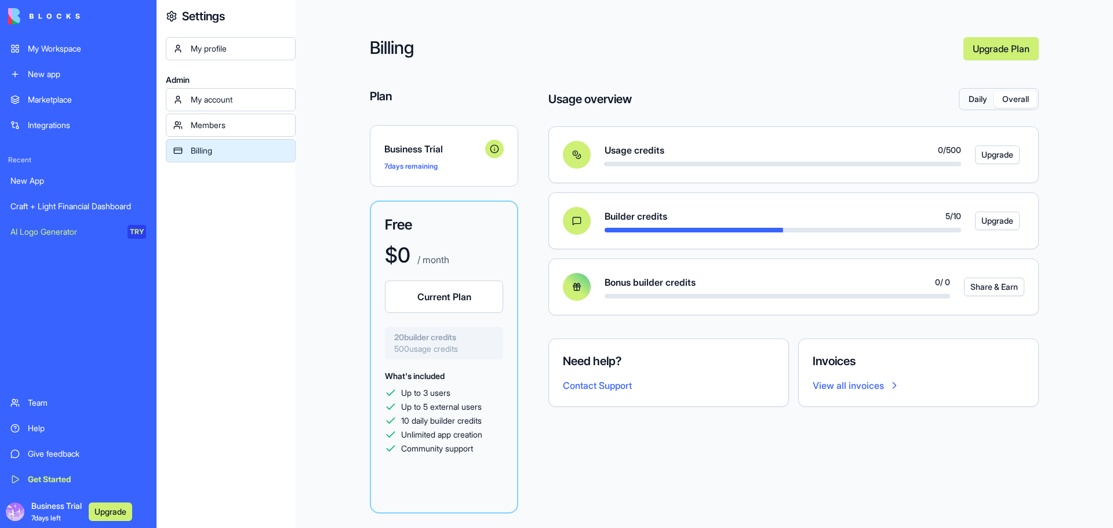
click at [1027, 99] on button "Overall" at bounding box center [1015, 99] width 42 height 17
click at [967, 104] on button "Daily" at bounding box center [977, 99] width 33 height 17
click at [1016, 106] on button "Overall" at bounding box center [1015, 99] width 42 height 17
click at [1019, 96] on button "Overall" at bounding box center [1015, 99] width 42 height 17
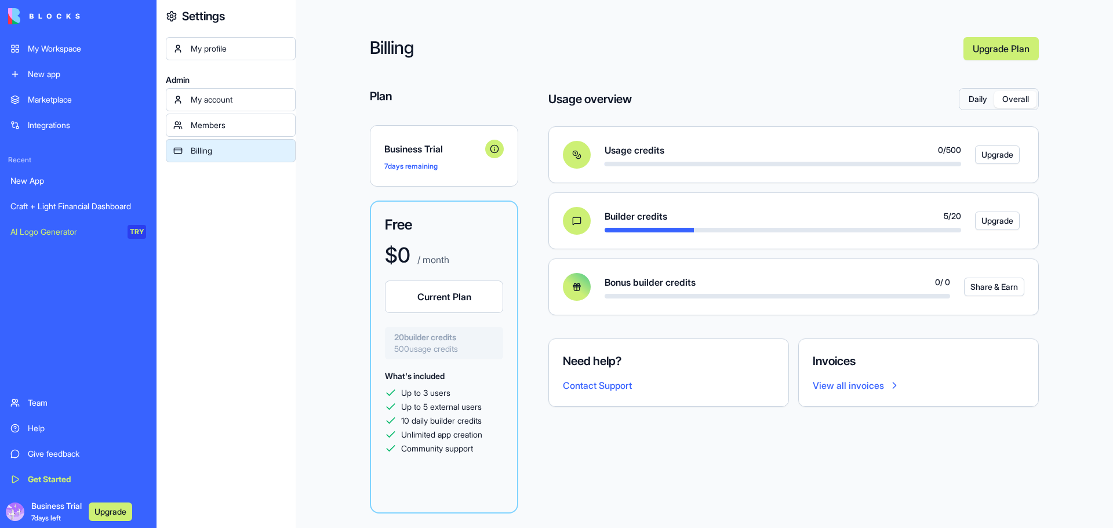
click at [970, 96] on button "Daily" at bounding box center [977, 99] width 33 height 17
click at [1022, 102] on button "Overall" at bounding box center [1015, 99] width 42 height 17
click at [964, 100] on button "Daily" at bounding box center [977, 99] width 33 height 17
click at [576, 221] on icon at bounding box center [576, 220] width 9 height 9
click at [1016, 102] on button "Overall" at bounding box center [1015, 99] width 42 height 17
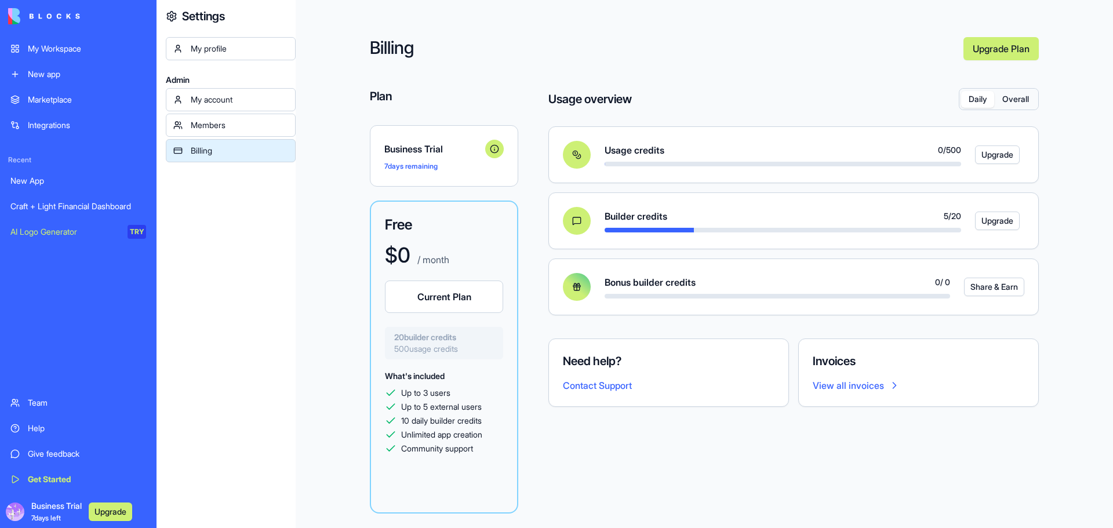
click at [981, 99] on button "Daily" at bounding box center [977, 99] width 33 height 17
click at [1013, 101] on button "Overall" at bounding box center [1015, 99] width 42 height 17
click at [981, 101] on button "Daily" at bounding box center [977, 99] width 33 height 17
click at [1012, 92] on button "Overall" at bounding box center [1015, 99] width 42 height 17
click at [987, 96] on button "Daily" at bounding box center [977, 99] width 33 height 17
